Goal: Information Seeking & Learning: Learn about a topic

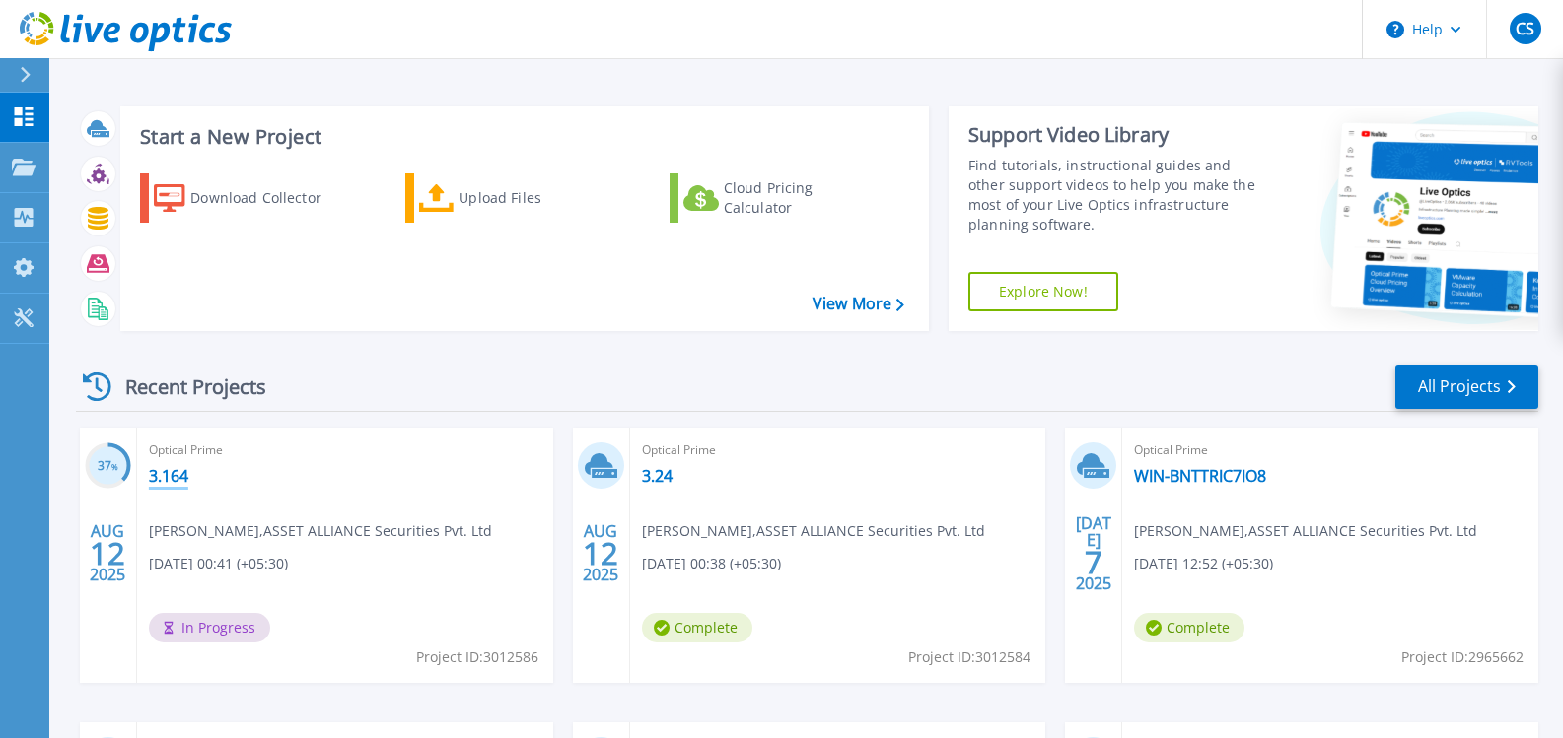
click at [175, 476] on link "3.164" at bounding box center [168, 476] width 39 height 20
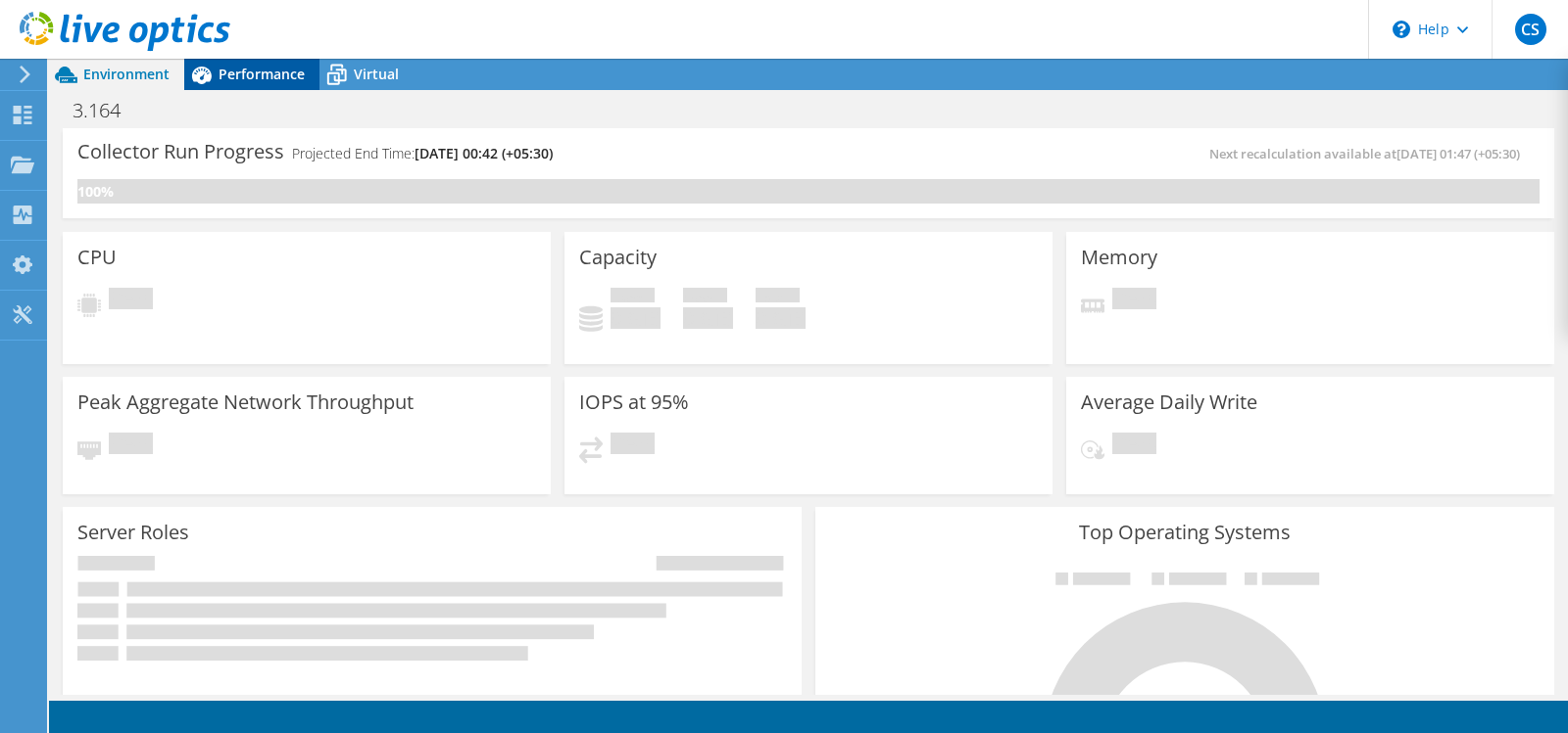
click at [271, 76] on span "Performance" at bounding box center [261, 73] width 86 height 19
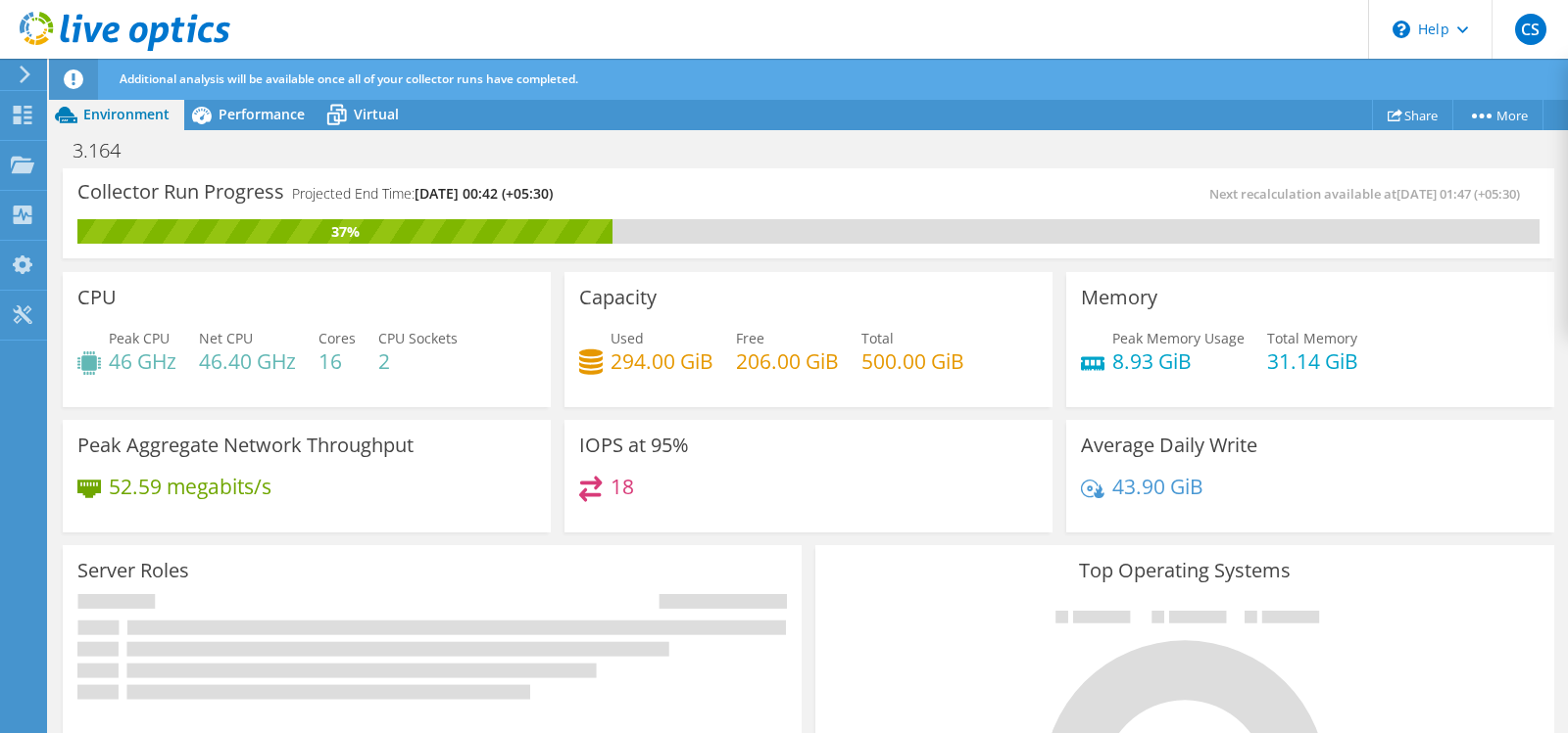
click at [268, 118] on span "Performance" at bounding box center [261, 113] width 86 height 19
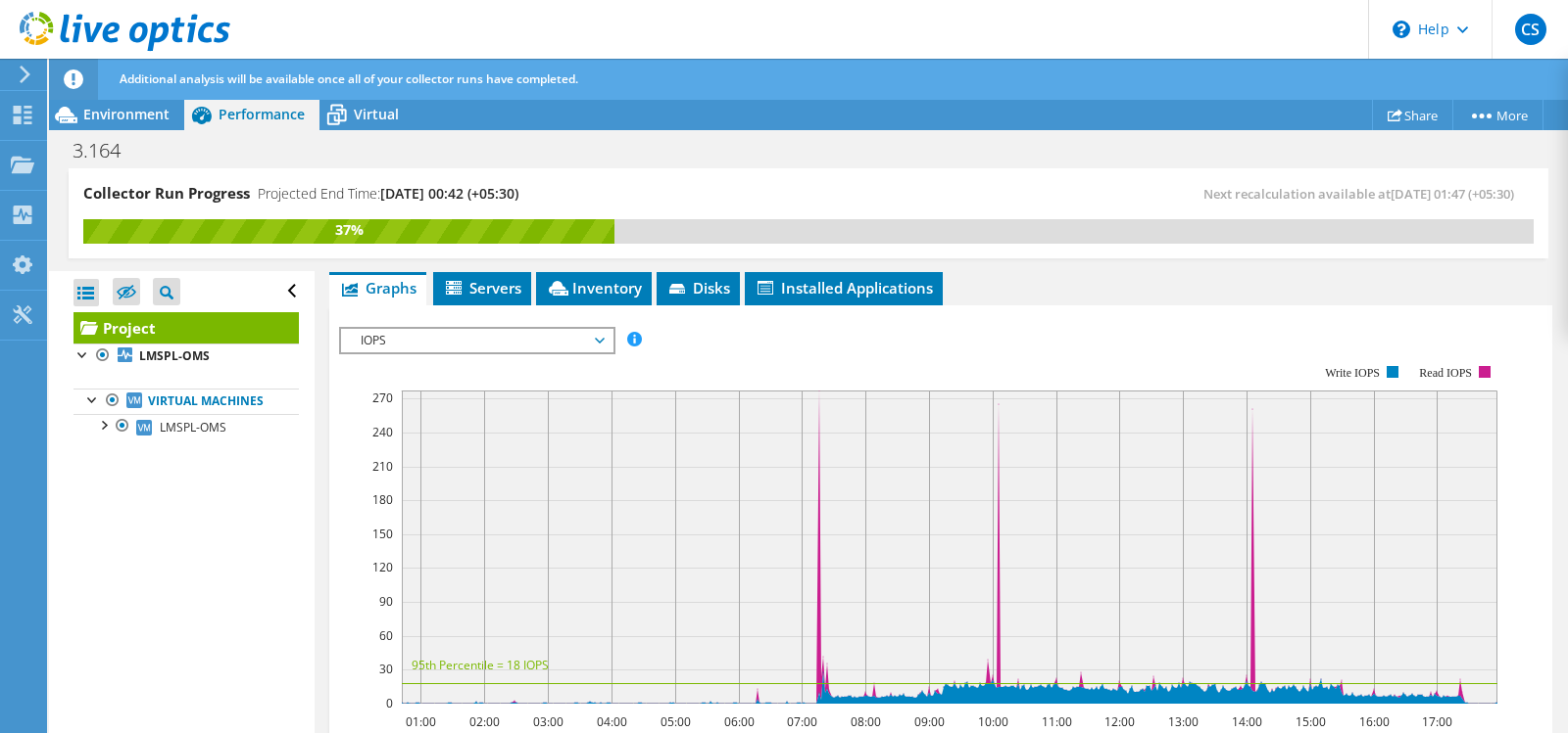
scroll to position [196, 0]
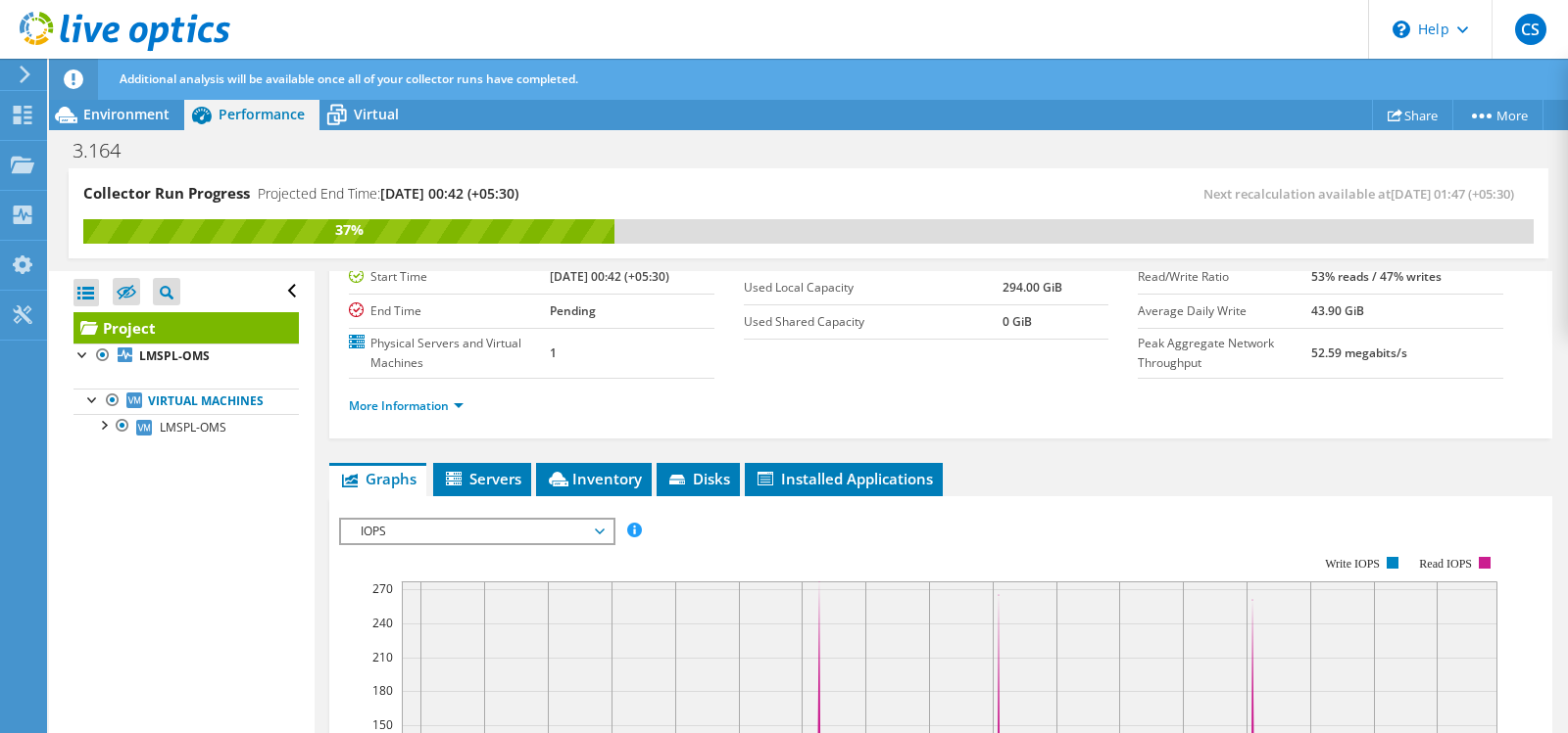
click at [431, 542] on span "IOPS" at bounding box center [476, 532] width 251 height 24
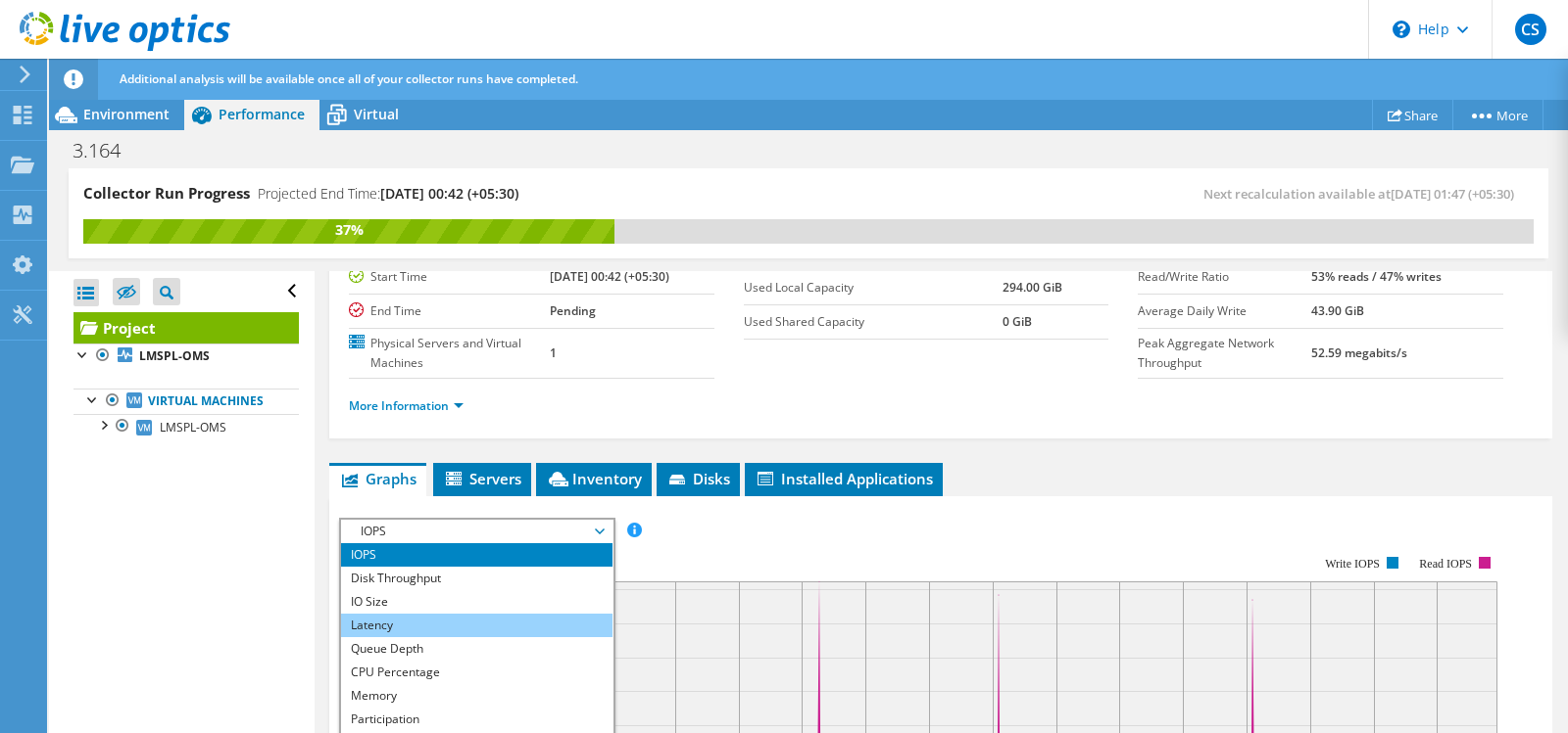
click at [434, 621] on li "Latency" at bounding box center [476, 626] width 271 height 24
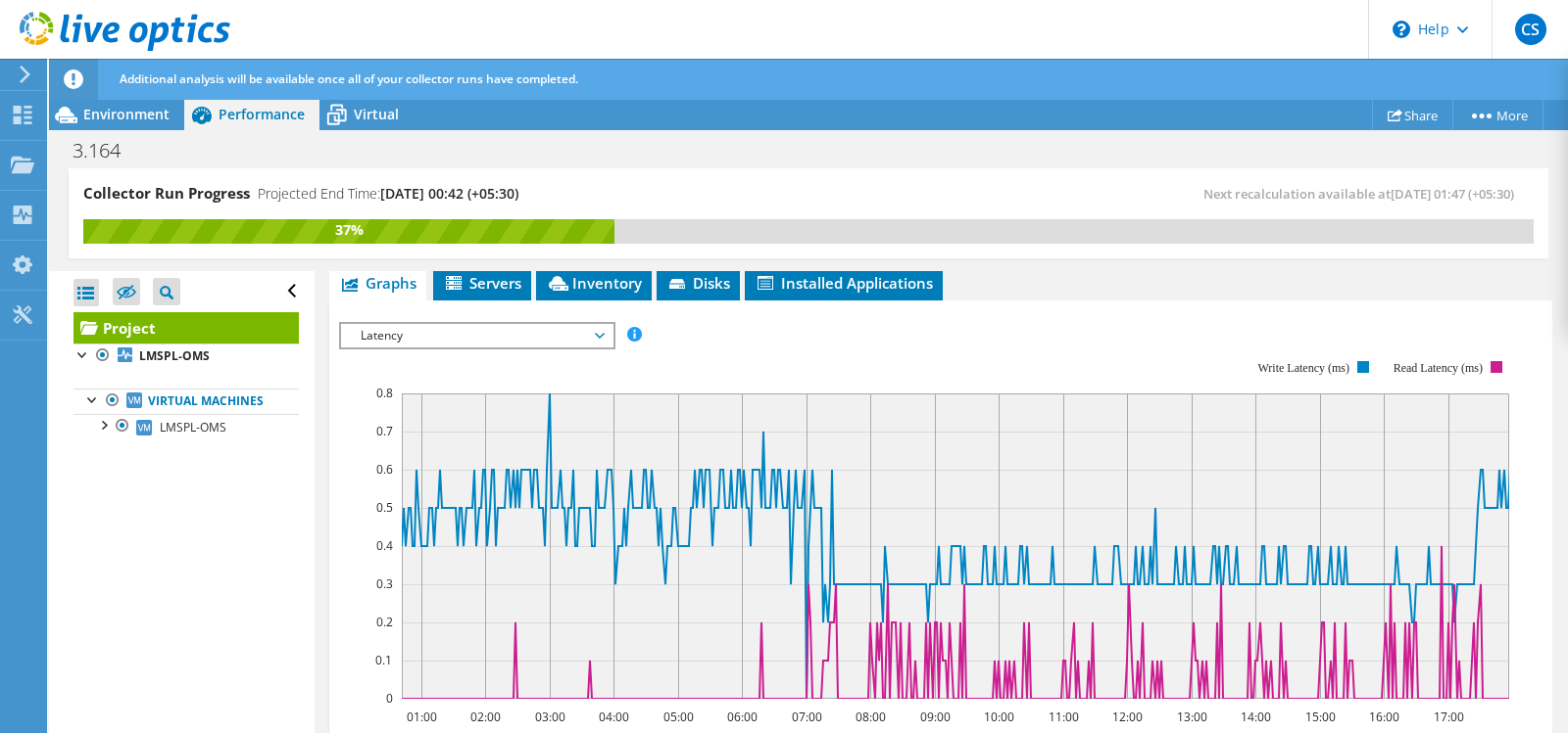
scroll to position [0, 0]
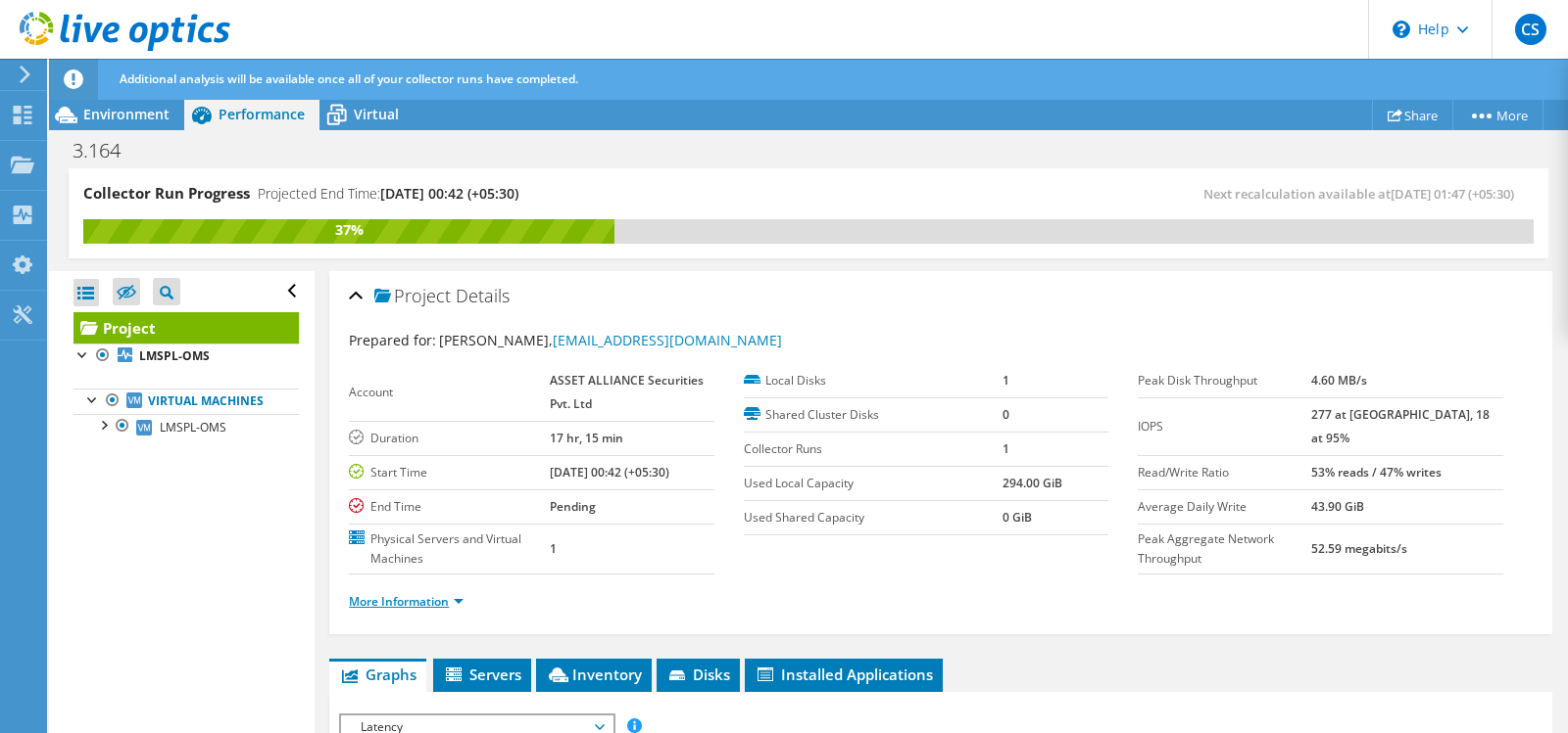
click at [422, 595] on link "More Information" at bounding box center [405, 601] width 114 height 17
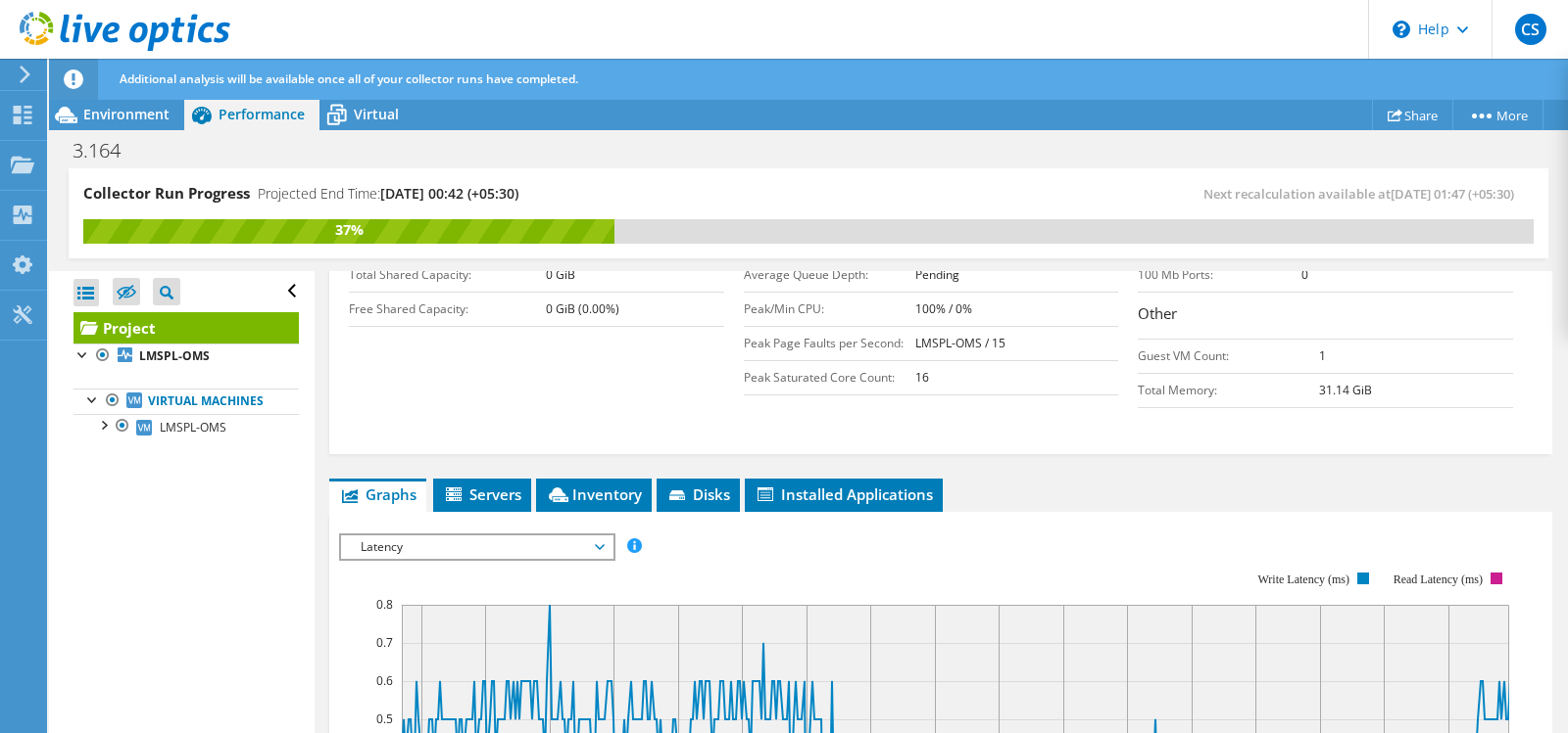
scroll to position [588, 0]
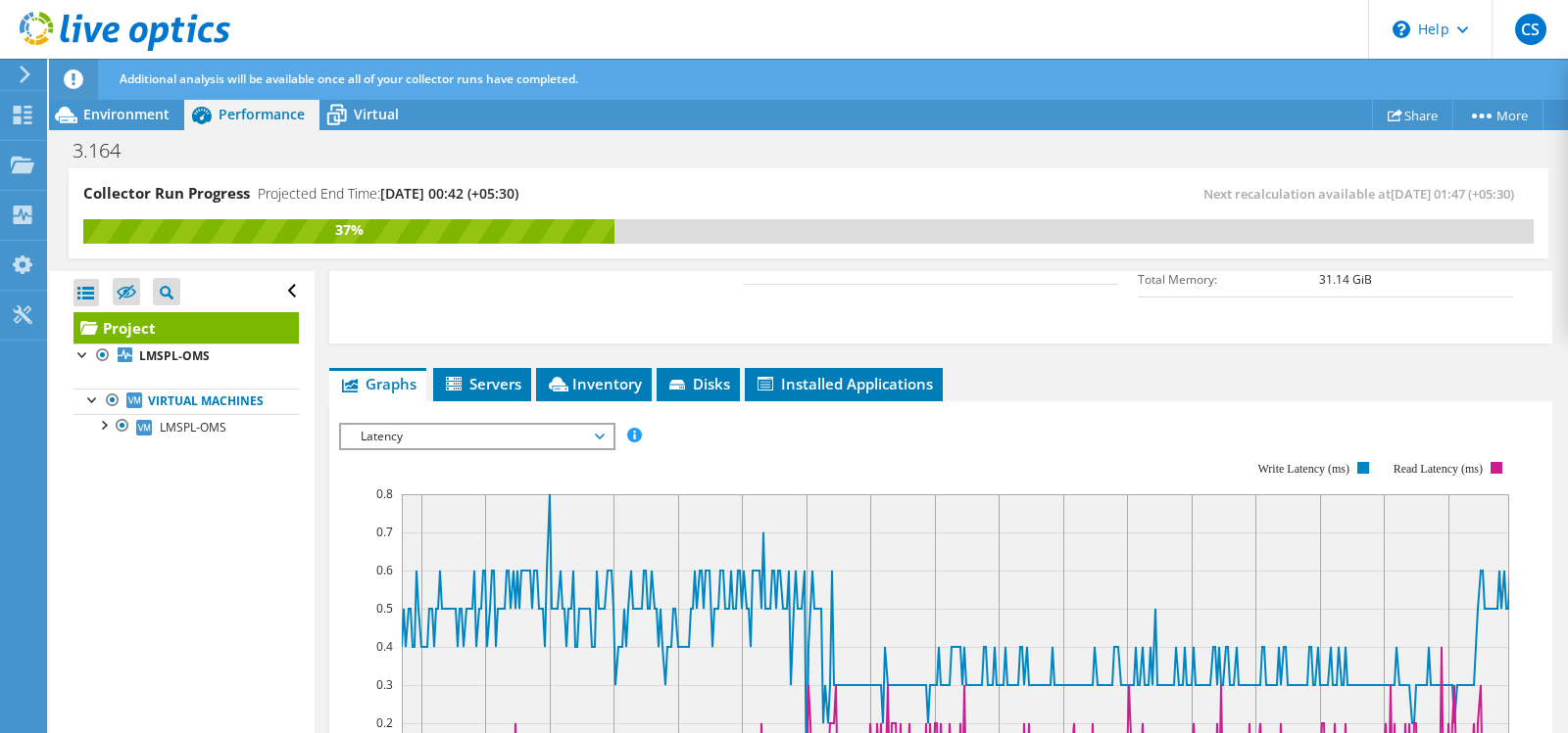
click at [551, 453] on rect at bounding box center [925, 631] width 1173 height 391
click at [557, 440] on span "Latency" at bounding box center [476, 437] width 251 height 24
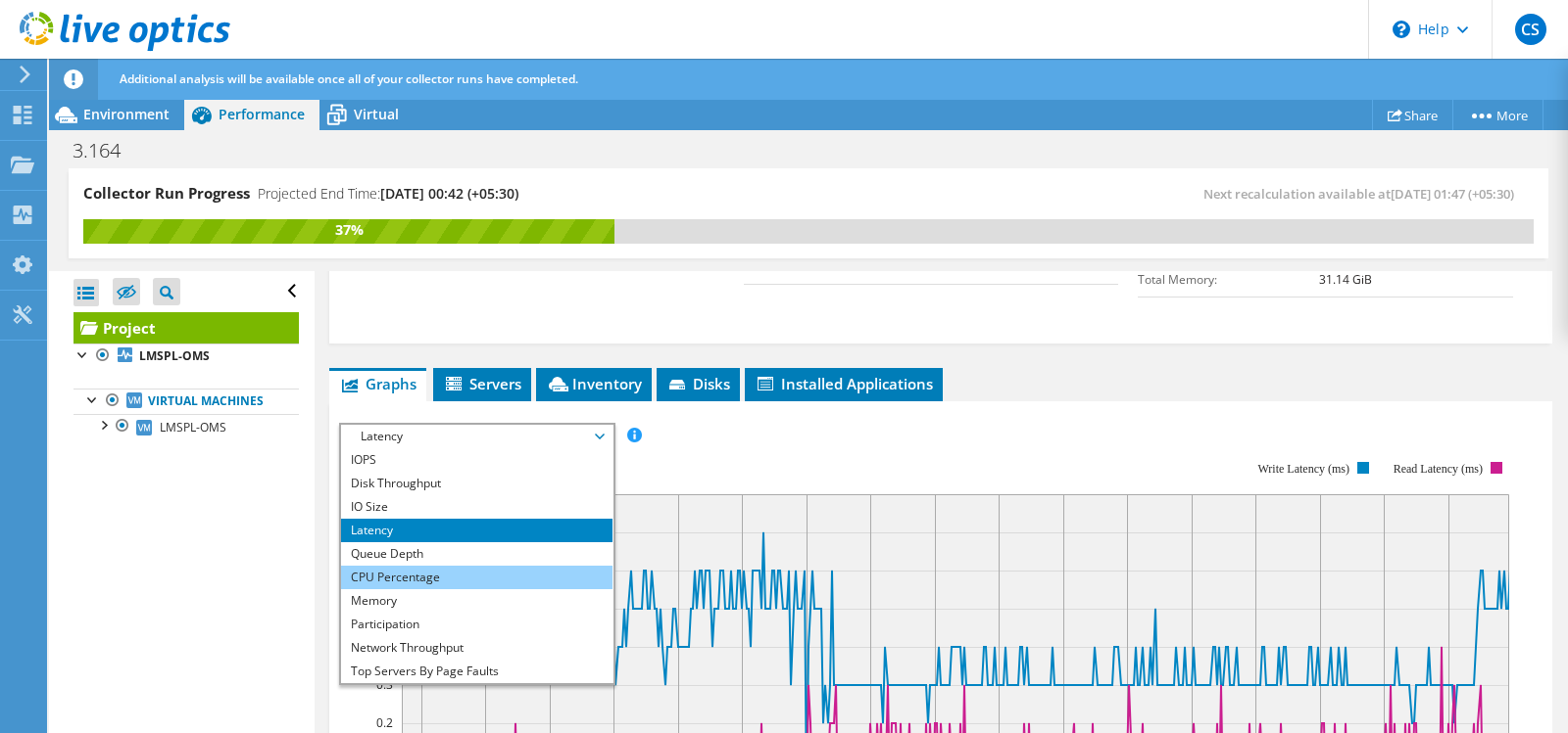
click at [421, 582] on li "CPU Percentage" at bounding box center [476, 578] width 271 height 24
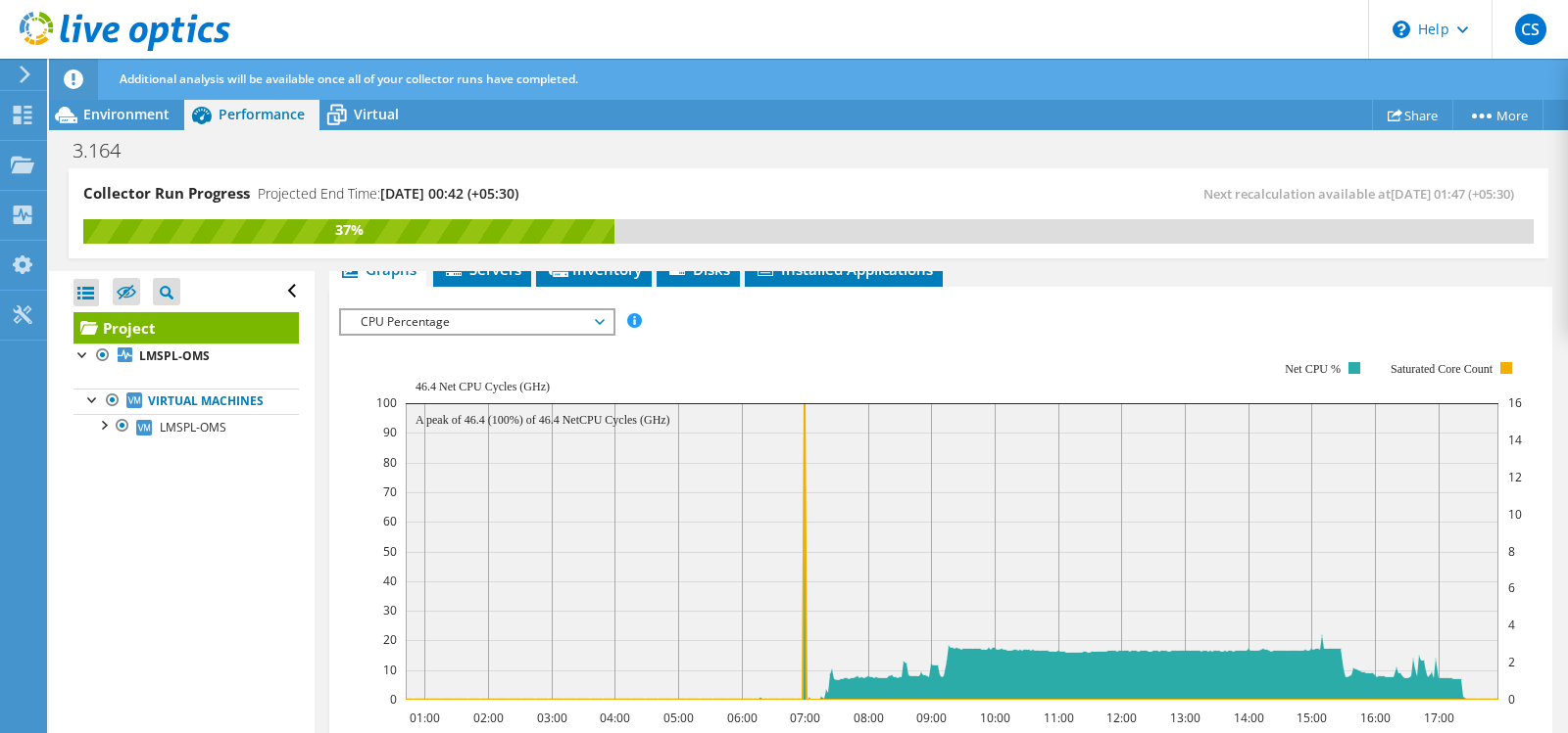
scroll to position [490, 0]
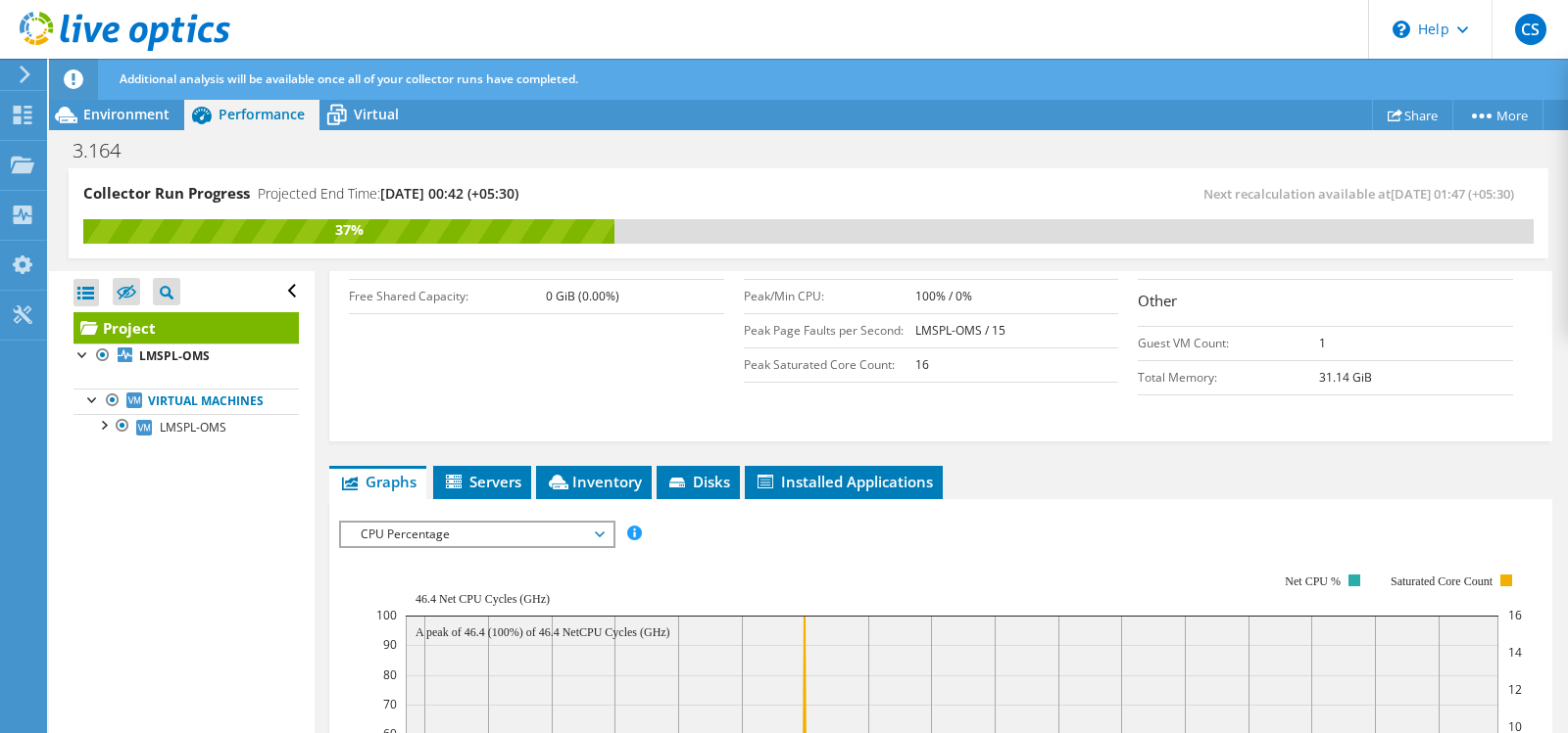
click at [485, 534] on span "CPU Percentage" at bounding box center [476, 535] width 251 height 24
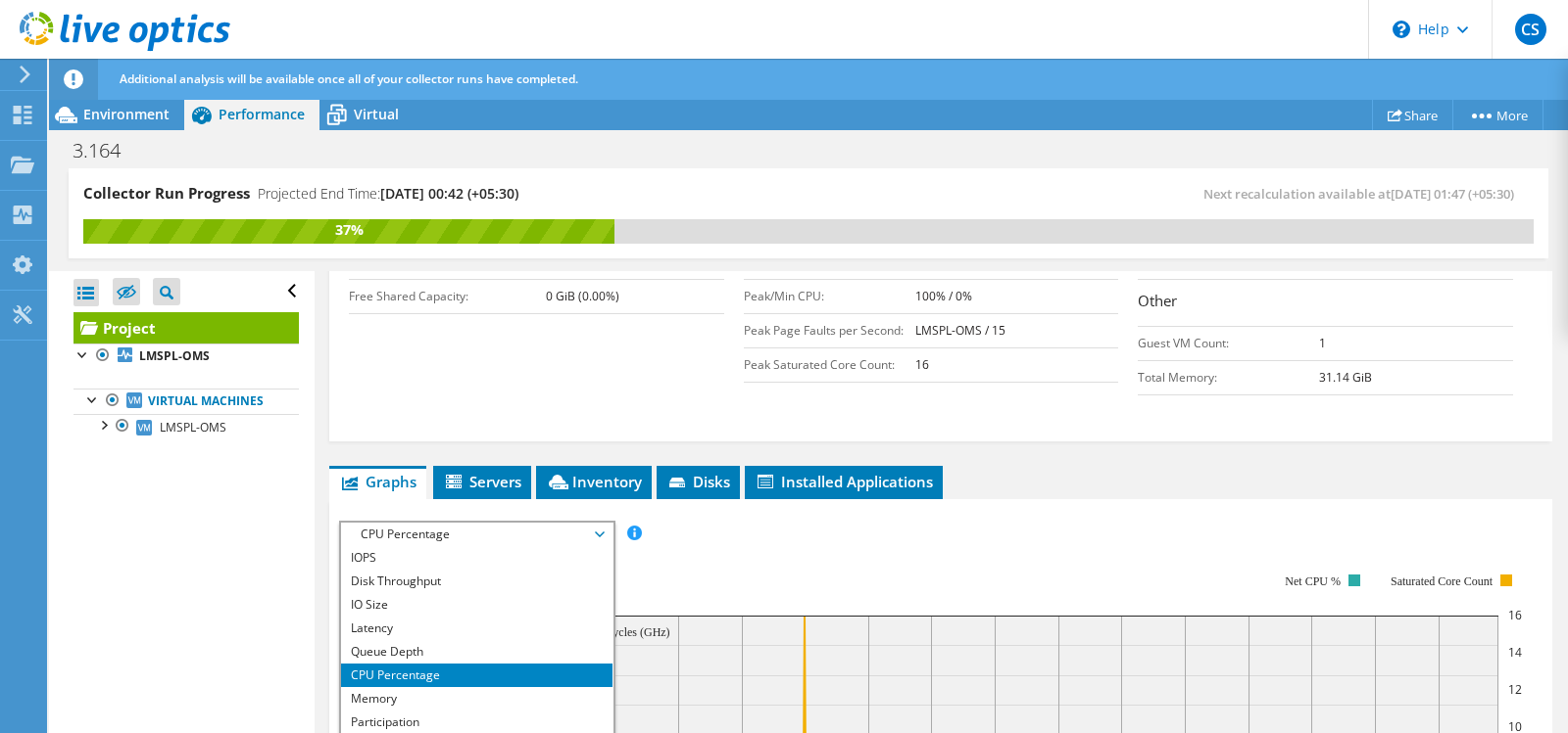
click at [482, 539] on span "CPU Percentage" at bounding box center [476, 535] width 251 height 24
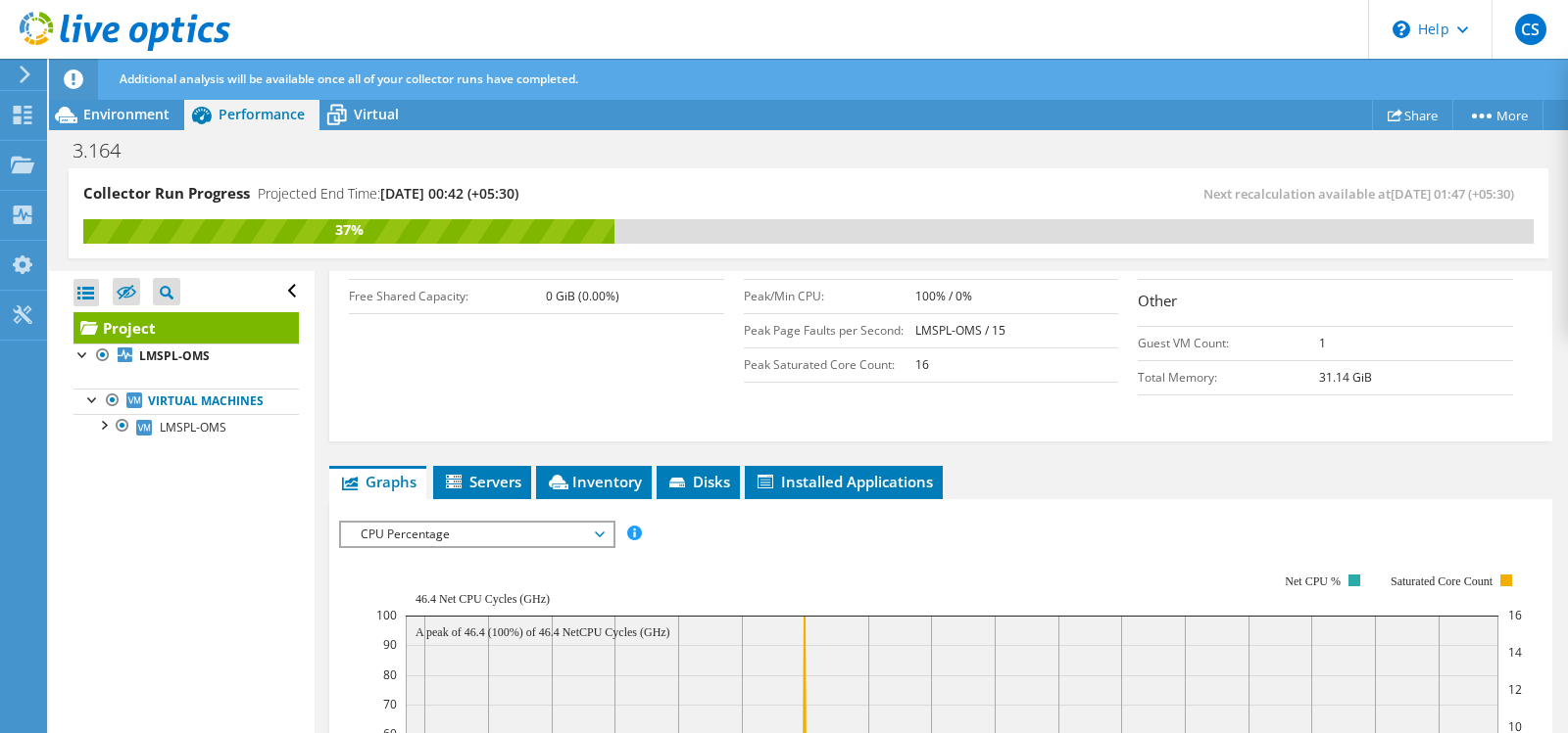
click at [755, 554] on rect at bounding box center [949, 743] width 1146 height 391
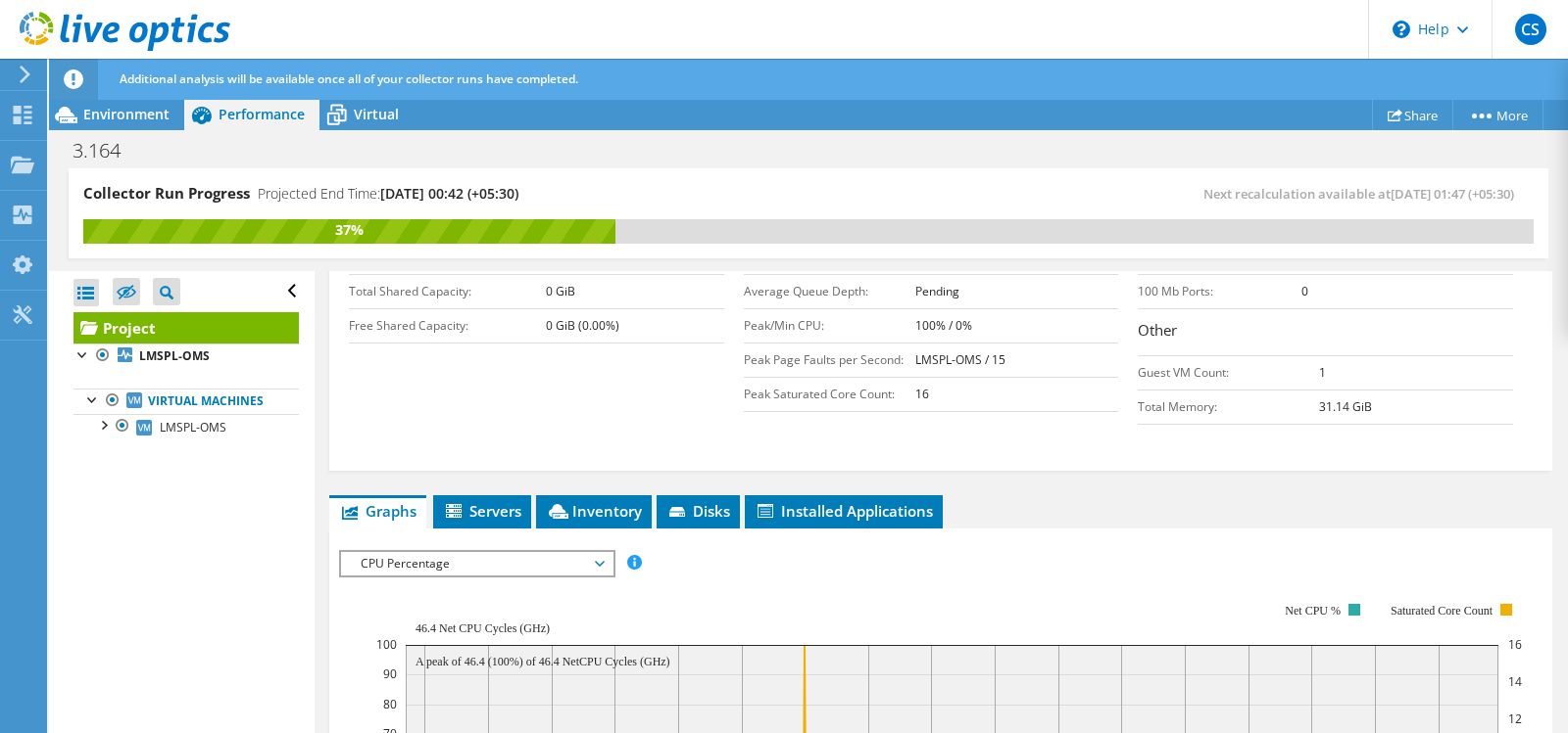
scroll to position [408, 0]
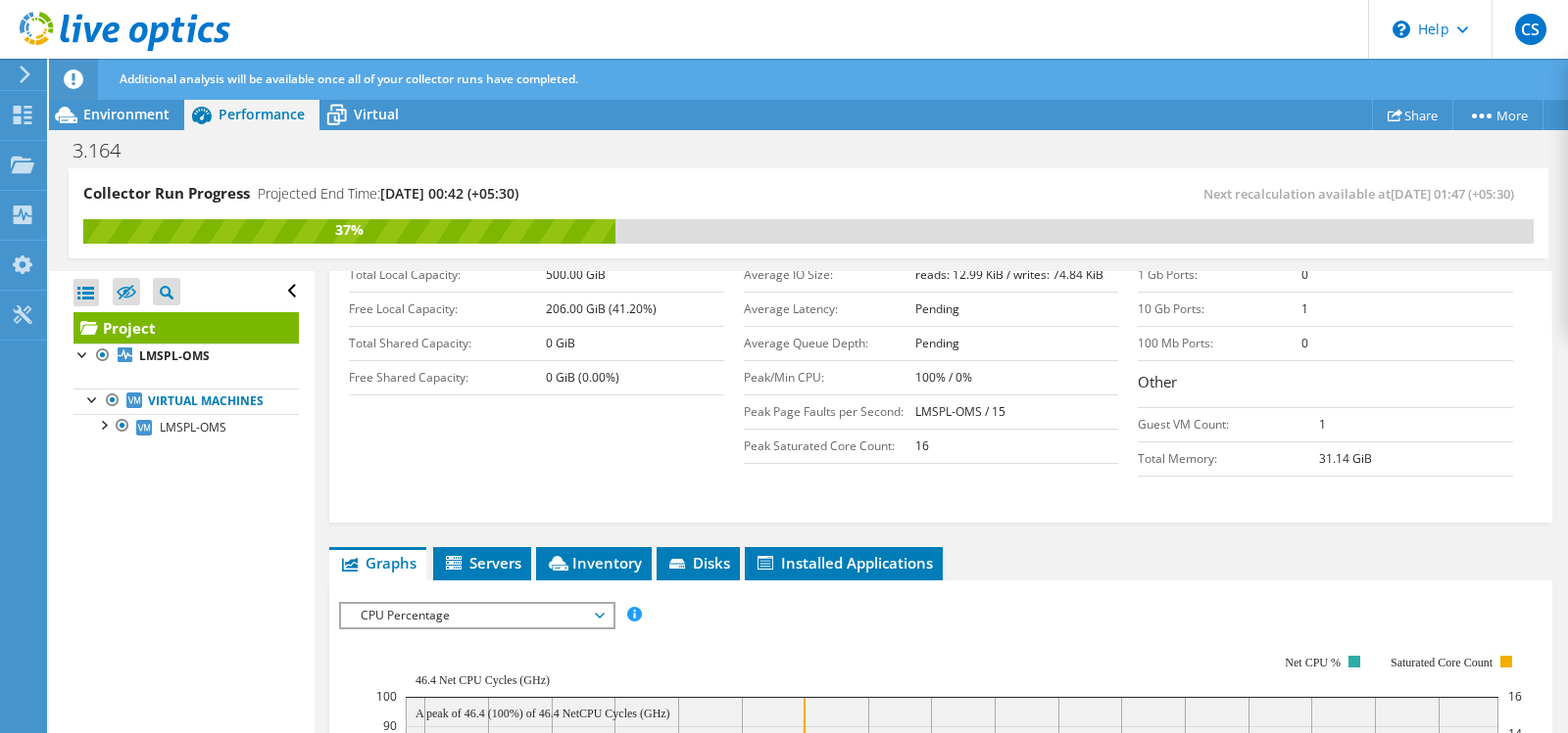
click at [572, 620] on span "CPU Percentage" at bounding box center [476, 616] width 251 height 24
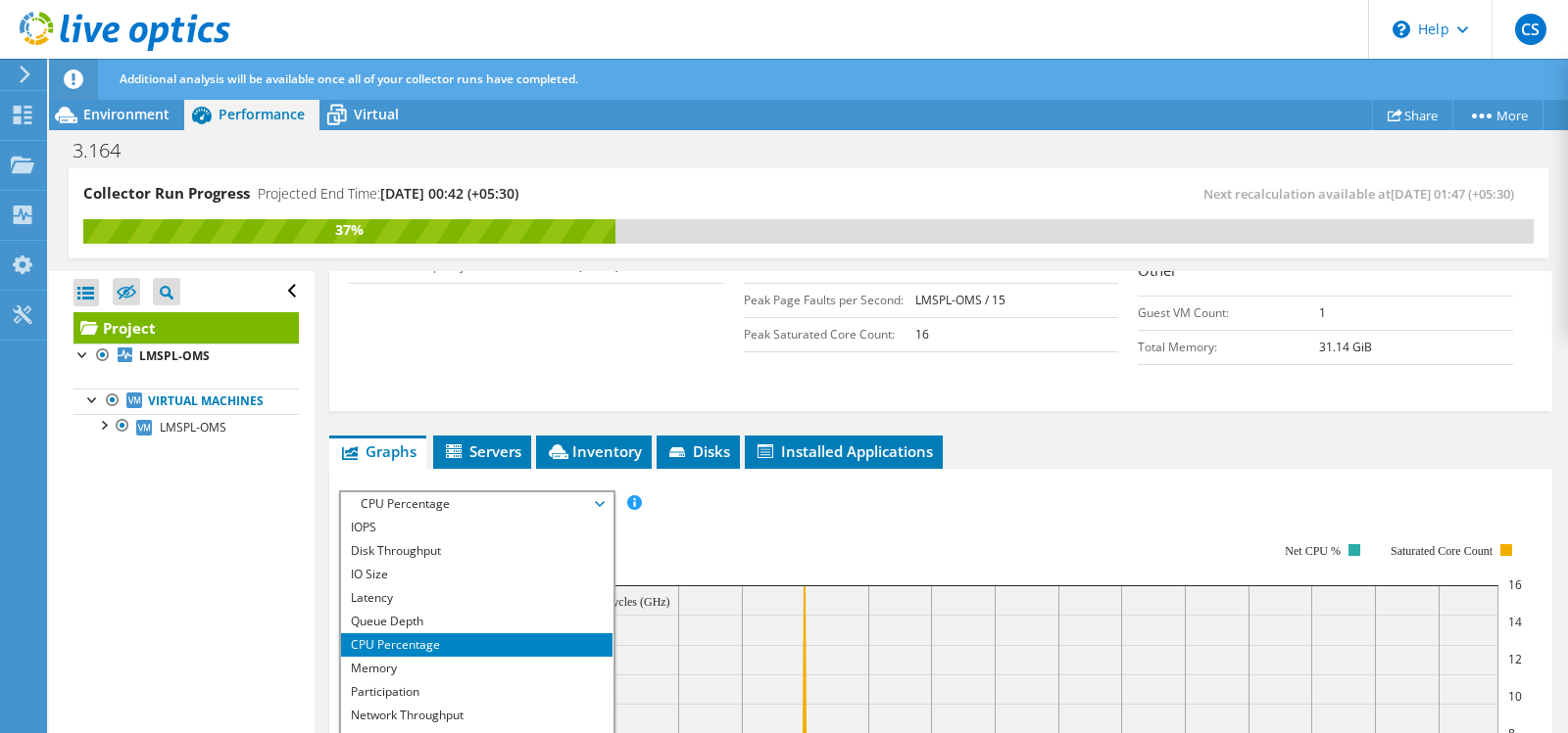
scroll to position [604, 0]
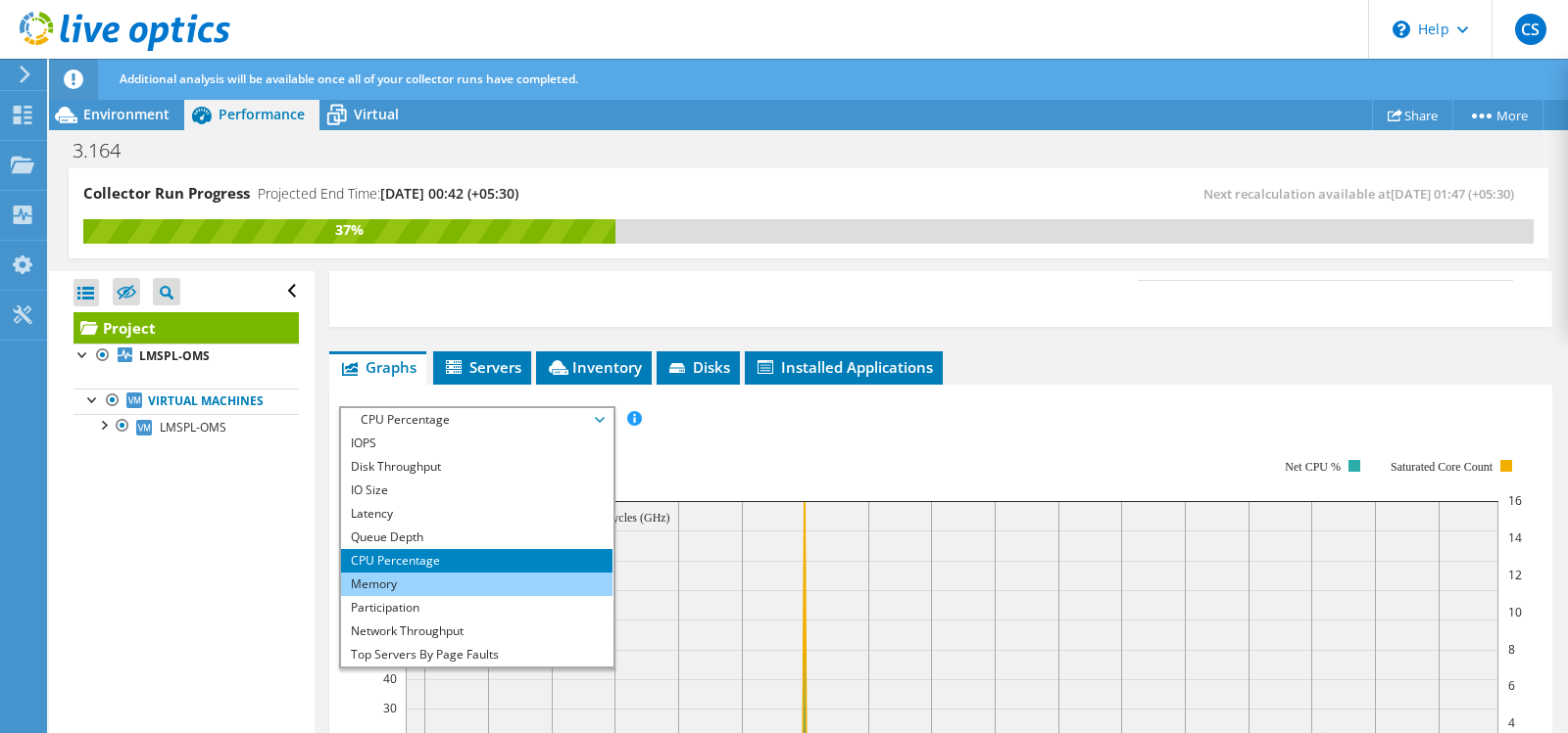
click at [454, 592] on li "Memory" at bounding box center [476, 585] width 271 height 24
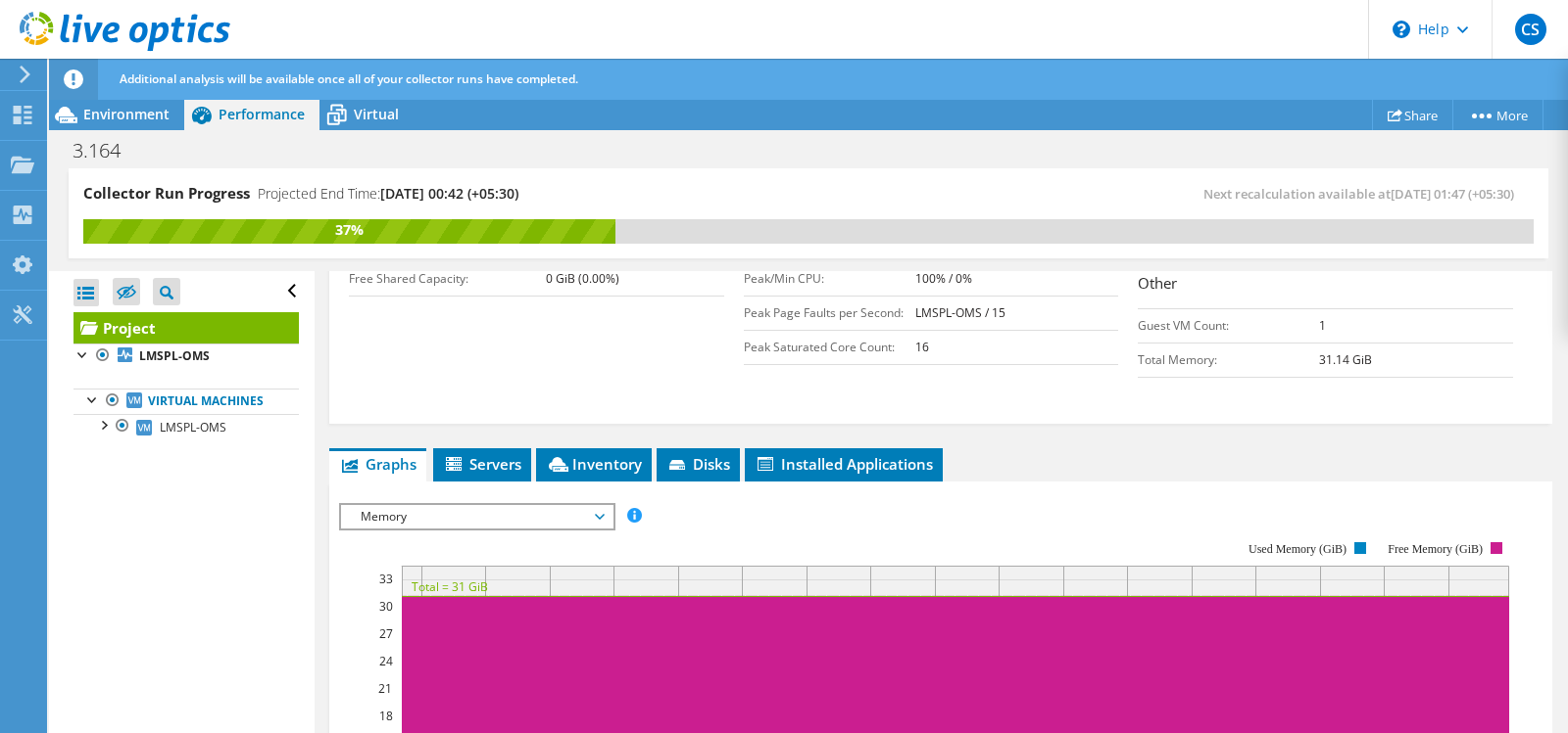
scroll to position [507, 0]
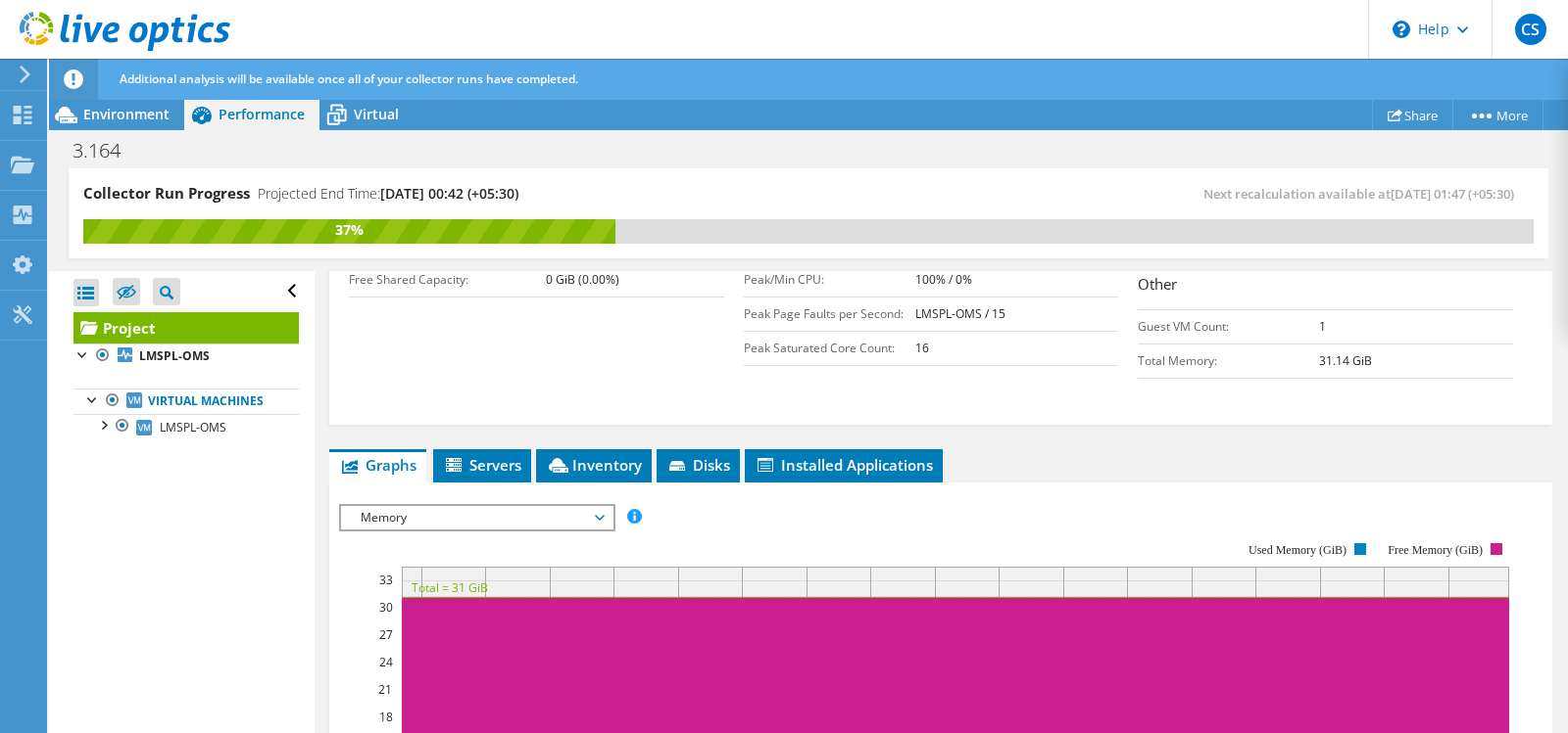
click at [510, 519] on span "Memory" at bounding box center [476, 518] width 251 height 24
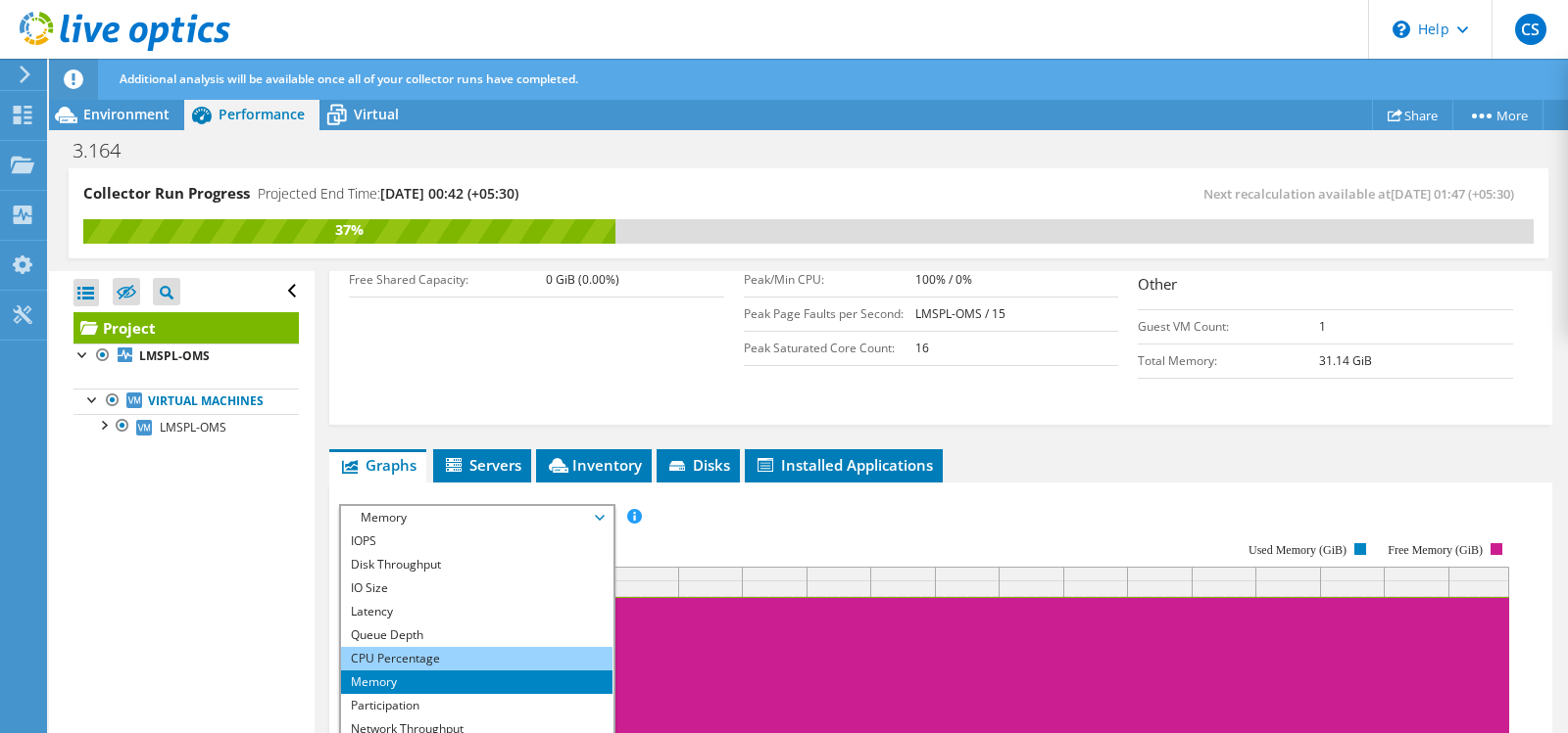
scroll to position [71, 0]
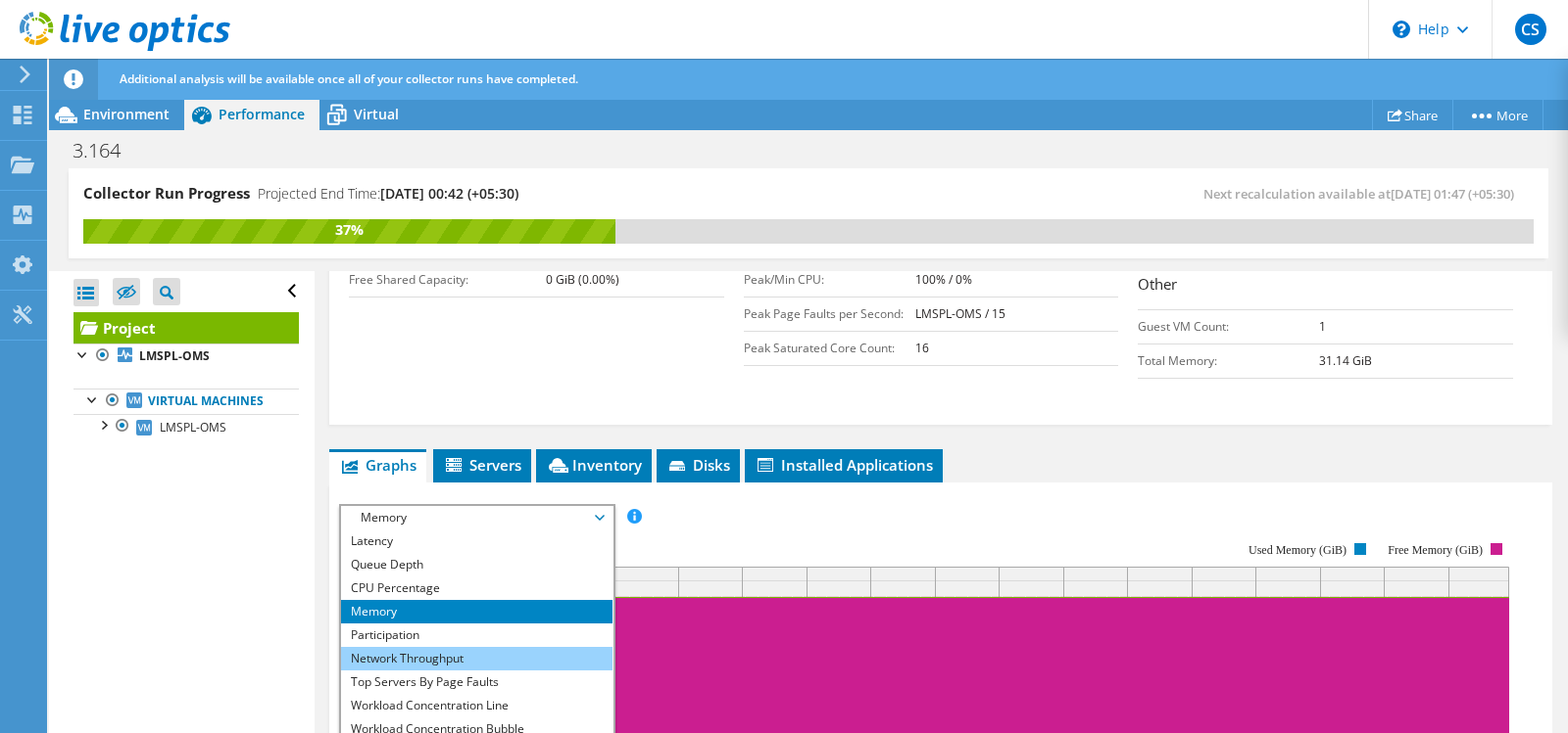
click at [483, 656] on li "Network Throughput" at bounding box center [476, 660] width 271 height 24
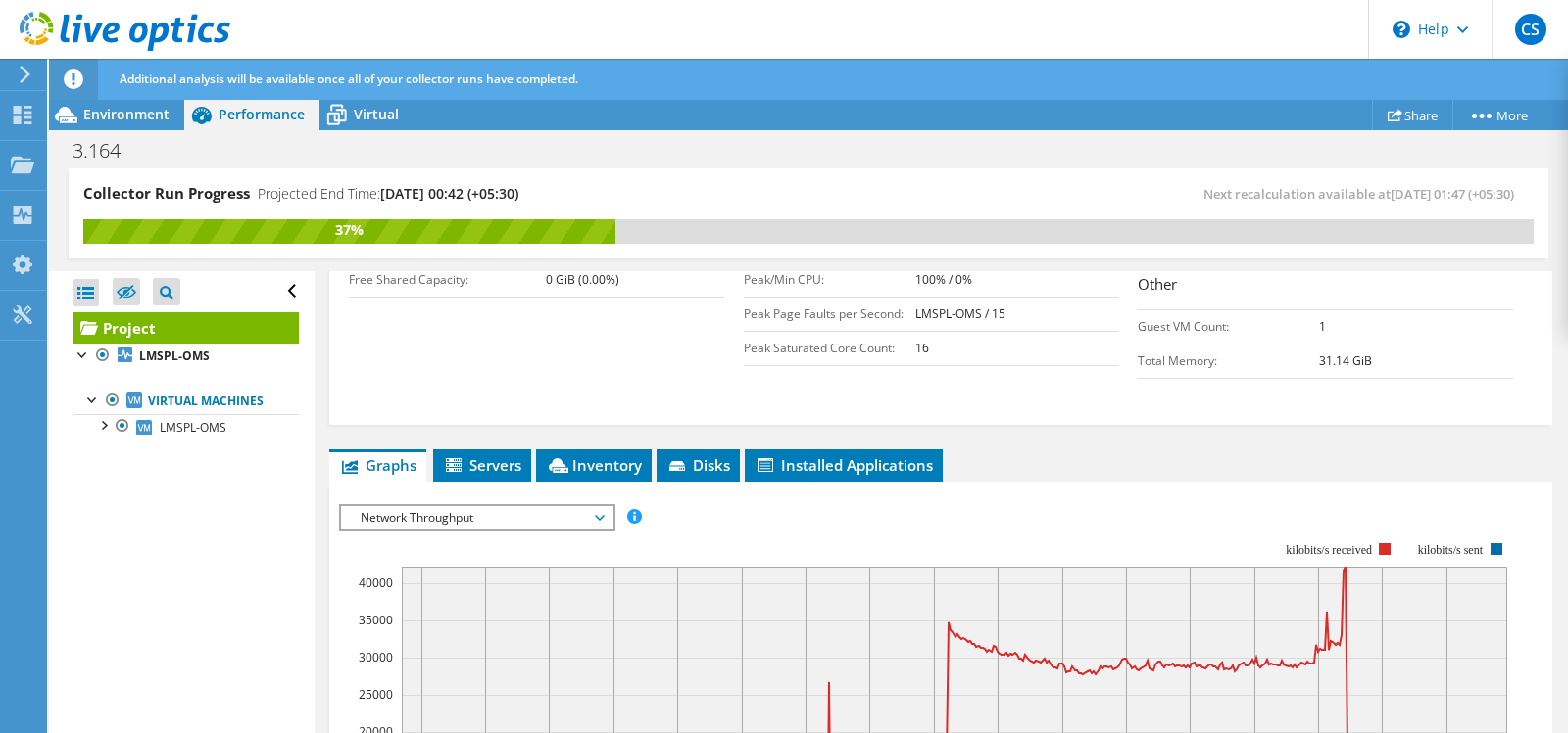
scroll to position [702, 0]
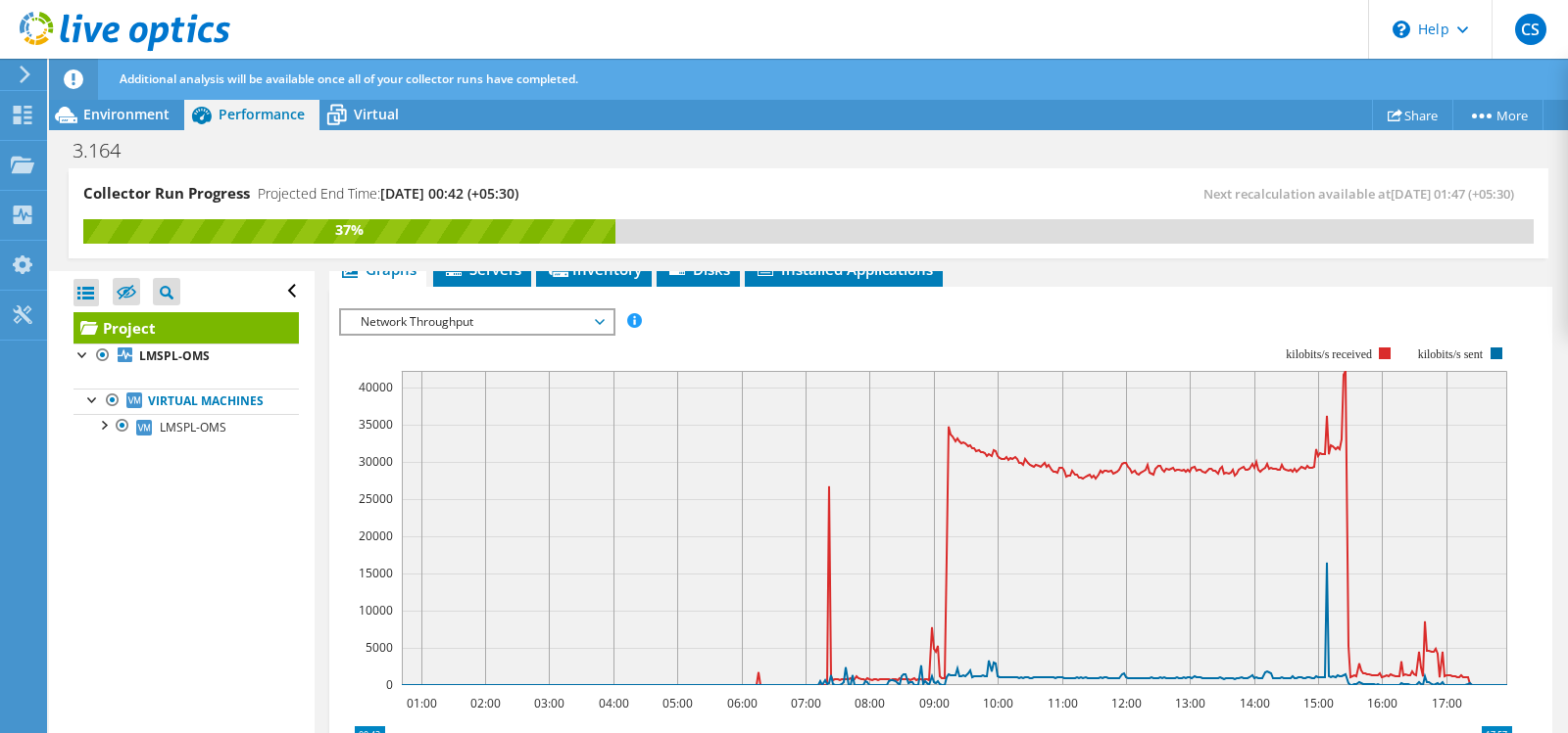
click at [600, 320] on span "Network Throughput" at bounding box center [476, 323] width 251 height 24
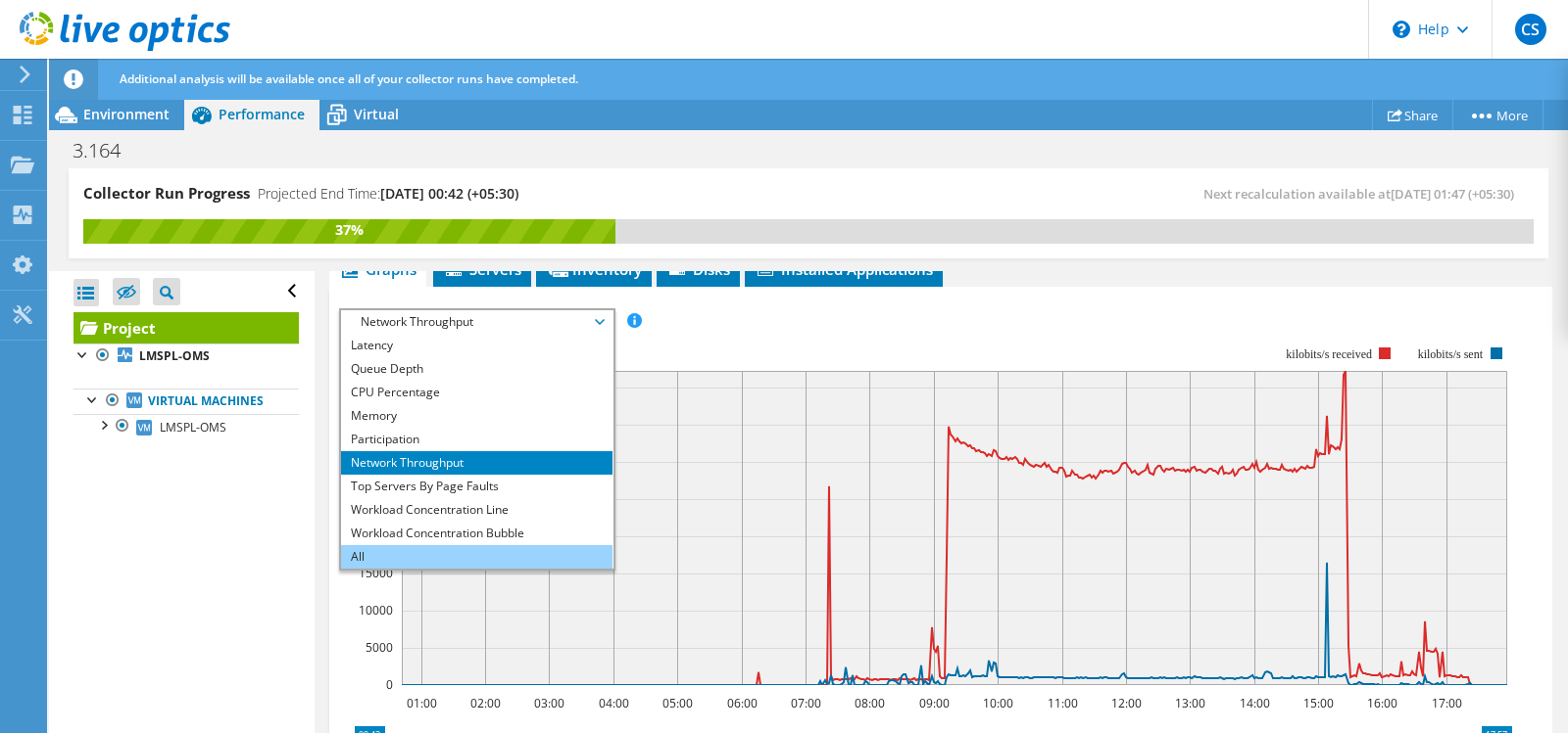
click at [379, 556] on li "All" at bounding box center [476, 557] width 271 height 24
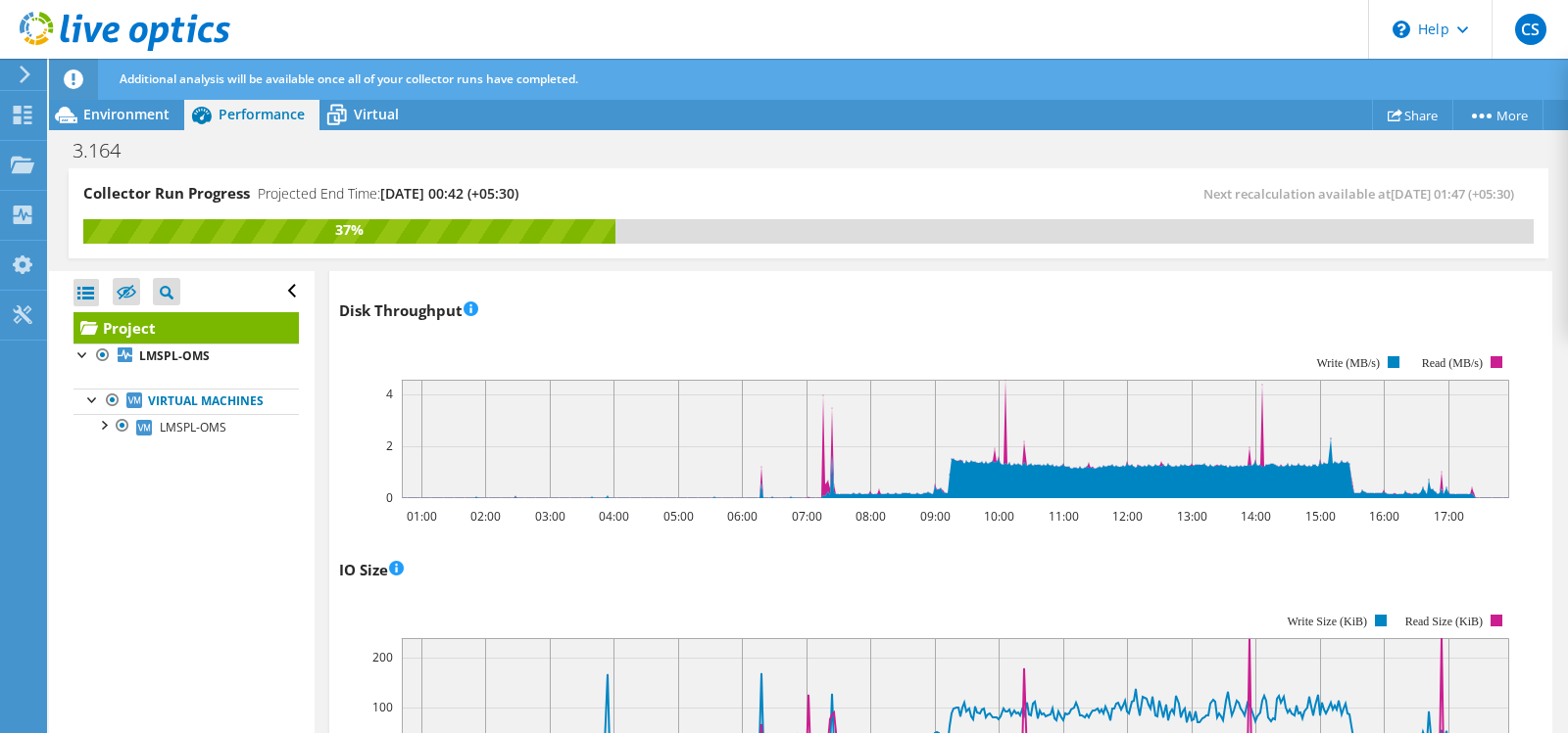
scroll to position [604, 0]
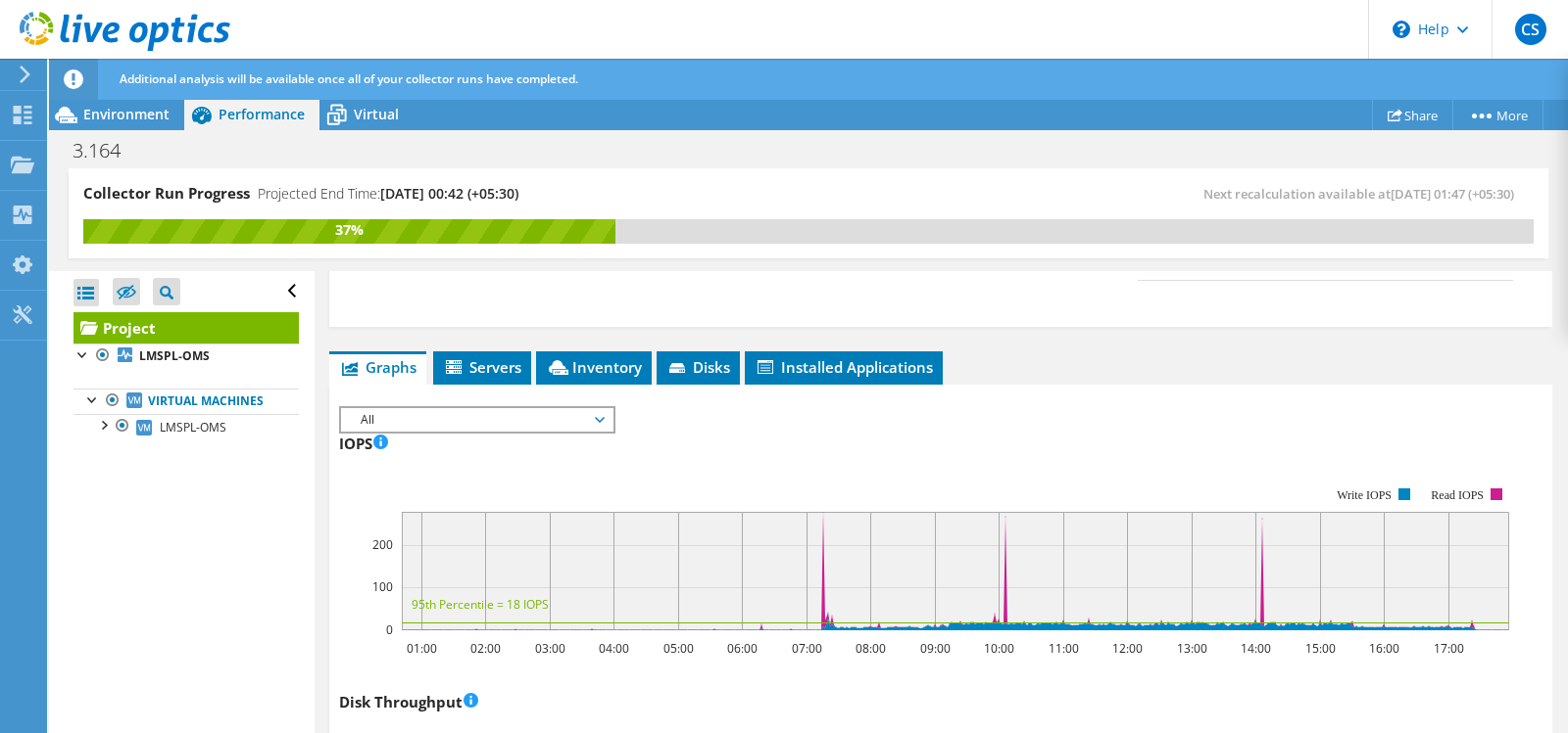
click at [593, 417] on span "All" at bounding box center [476, 420] width 251 height 24
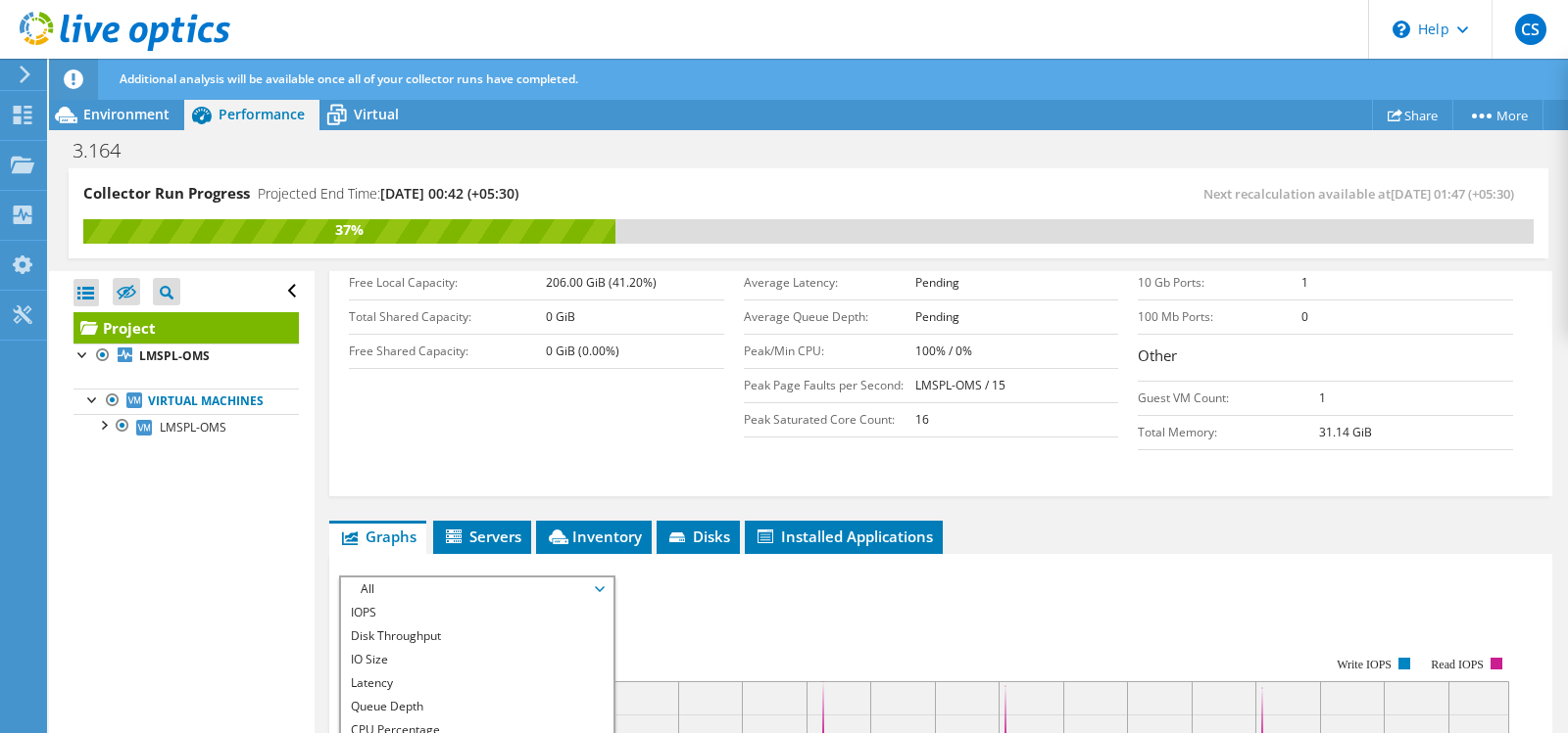
scroll to position [408, 0]
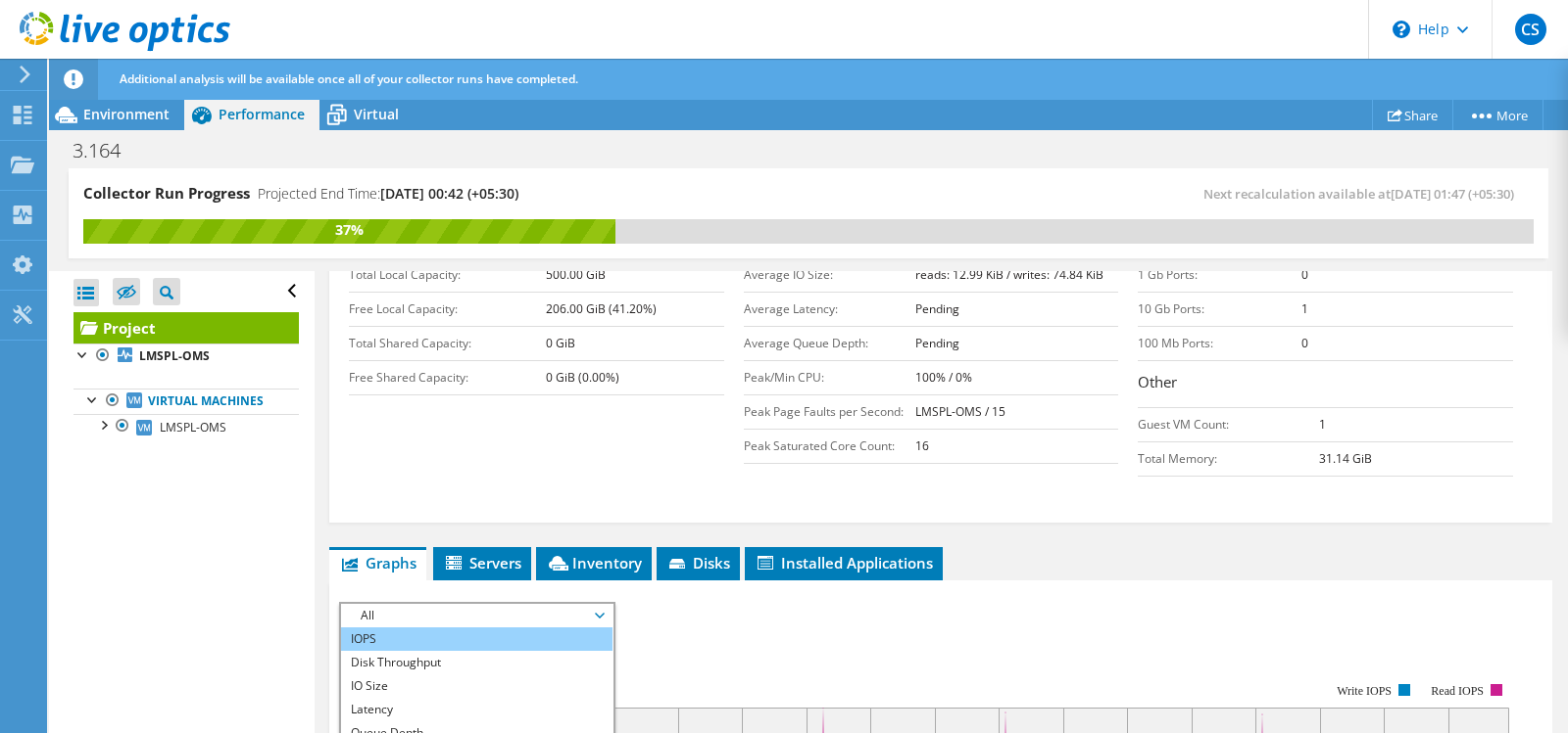
click at [384, 636] on li "IOPS" at bounding box center [476, 640] width 271 height 24
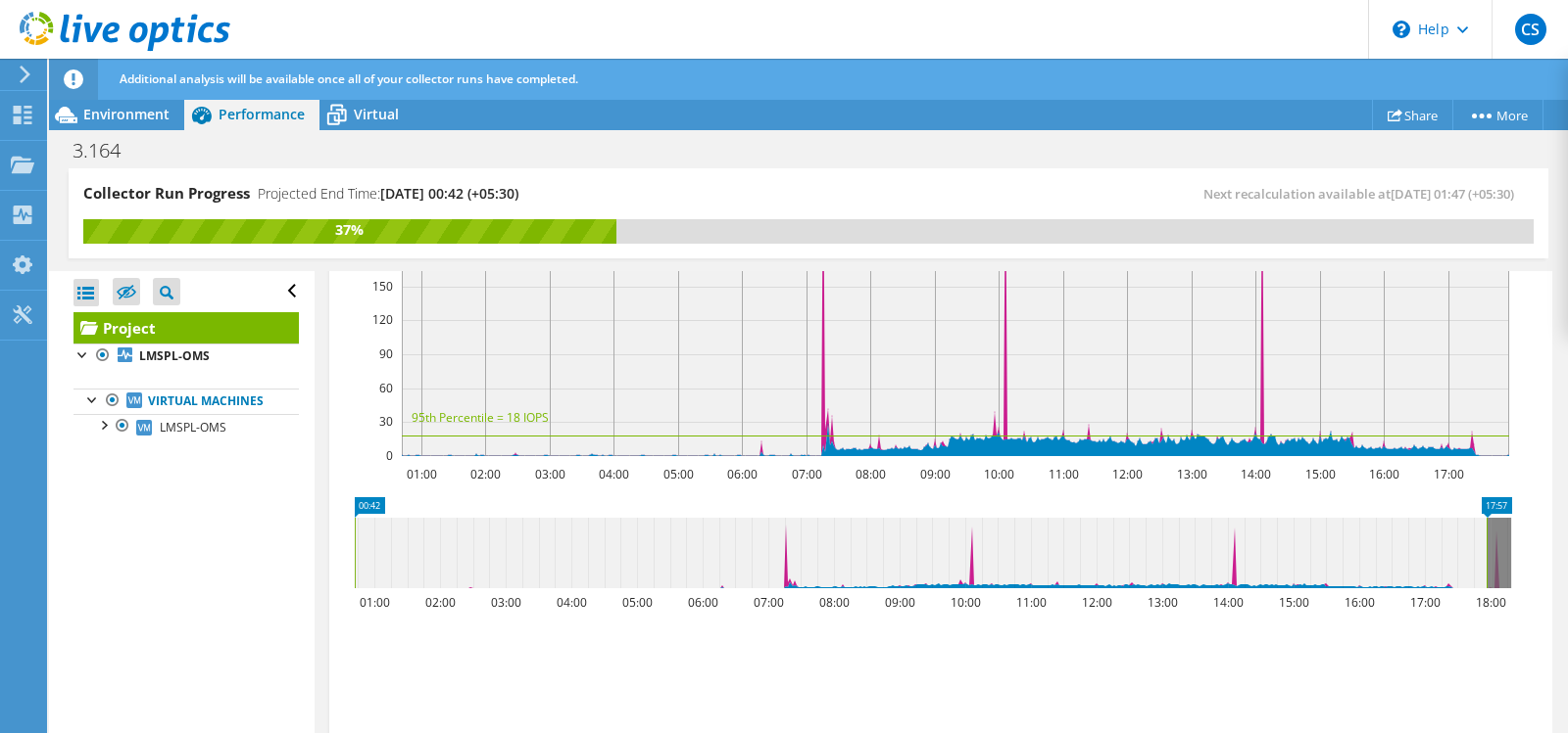
scroll to position [607, 0]
